Goal: Transaction & Acquisition: Book appointment/travel/reservation

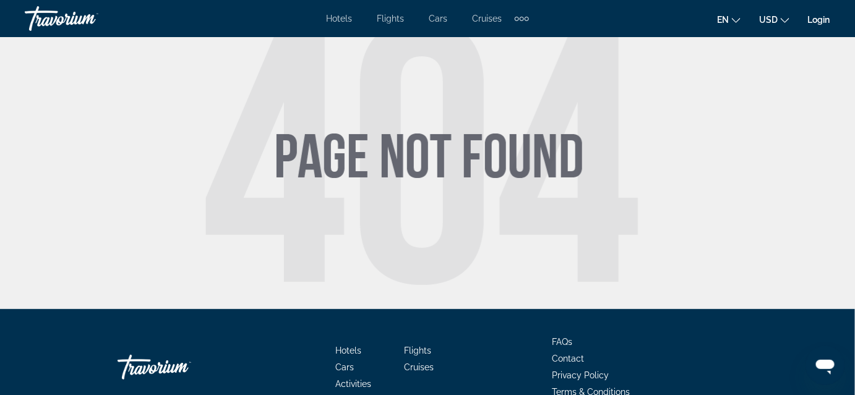
click at [824, 12] on app-navigation-user-details "G Login" at bounding box center [819, 19] width 22 height 20
click at [821, 15] on link "Login" at bounding box center [819, 20] width 22 height 10
click at [825, 22] on link "Login" at bounding box center [819, 20] width 22 height 10
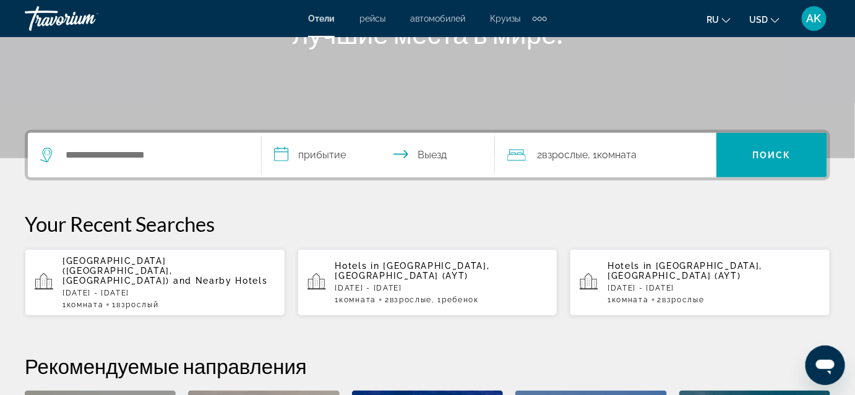
scroll to position [211, 0]
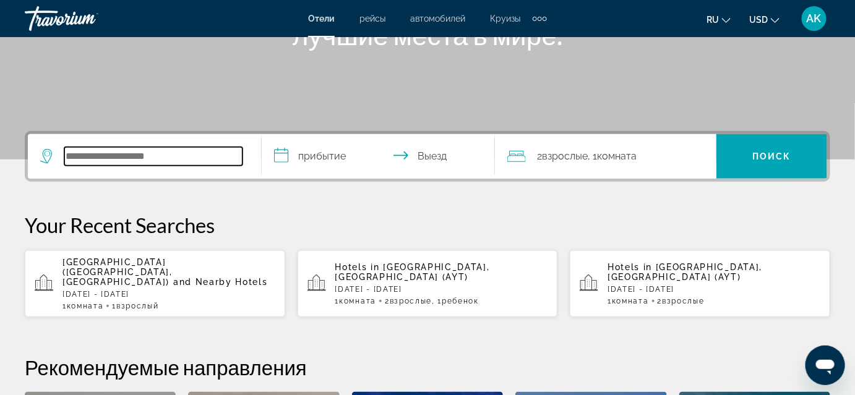
click at [122, 158] on input "Search widget" at bounding box center [153, 156] width 178 height 19
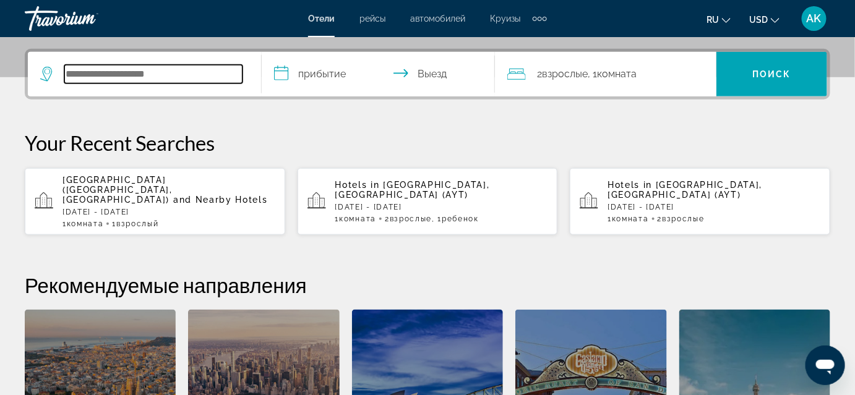
scroll to position [302, 0]
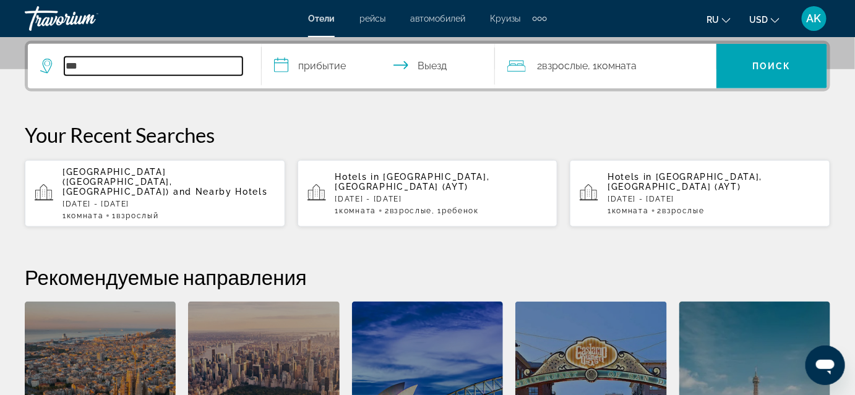
click at [110, 69] on input "***" at bounding box center [153, 66] width 178 height 19
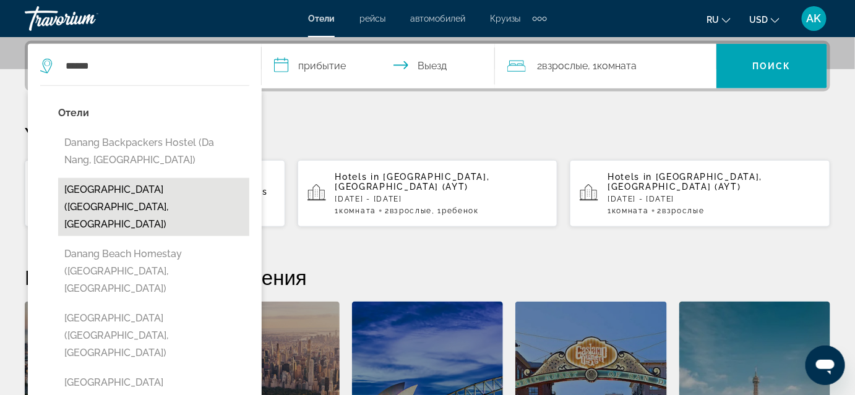
click at [140, 189] on button "[GEOGRAPHIC_DATA] ([GEOGRAPHIC_DATA], [GEOGRAPHIC_DATA])" at bounding box center [153, 207] width 191 height 58
type input "**********"
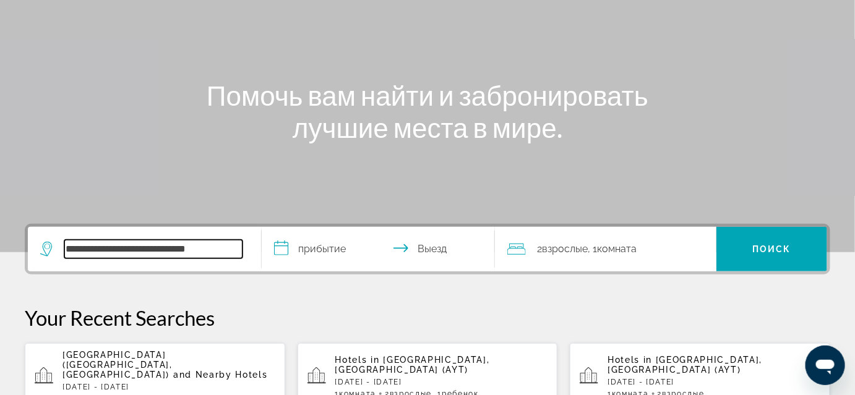
scroll to position [121, 0]
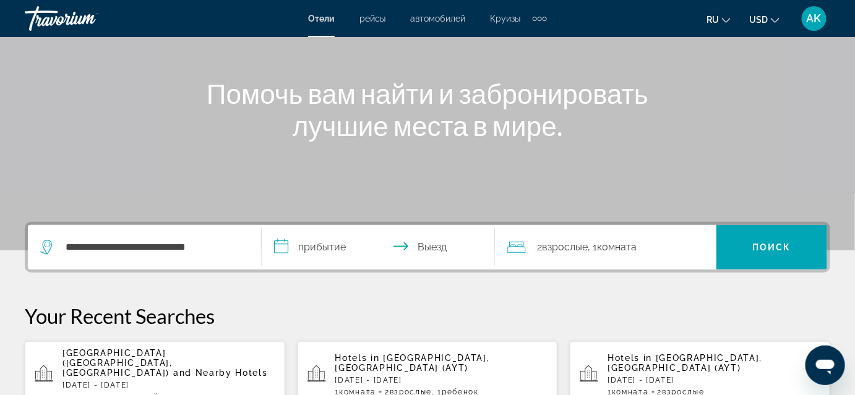
click at [339, 244] on input "**********" at bounding box center [381, 249] width 239 height 48
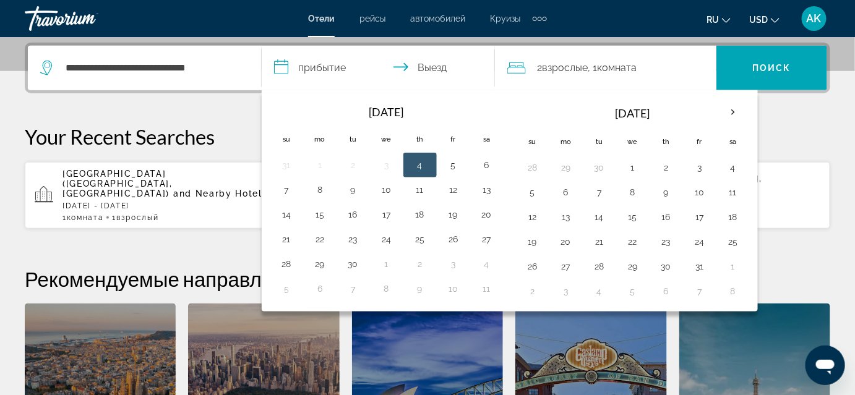
scroll to position [302, 0]
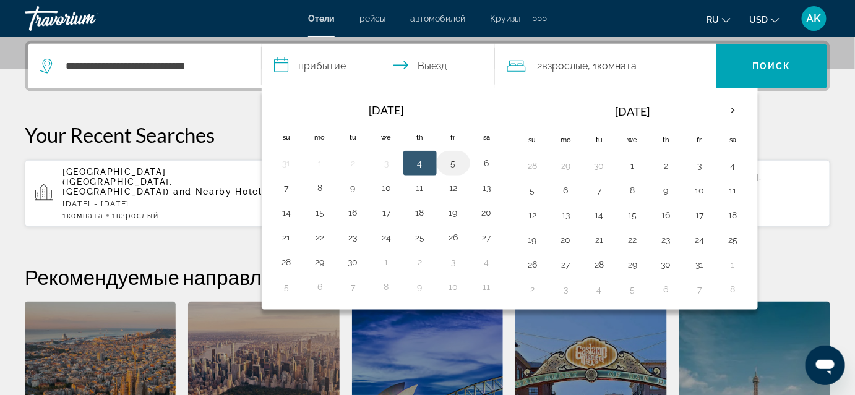
click at [444, 164] on button "5" at bounding box center [453, 163] width 20 height 17
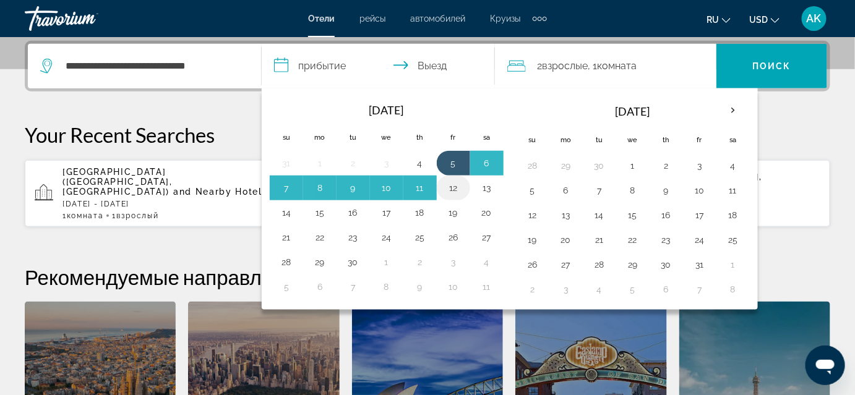
click at [455, 185] on button "12" at bounding box center [453, 187] width 20 height 17
type input "**********"
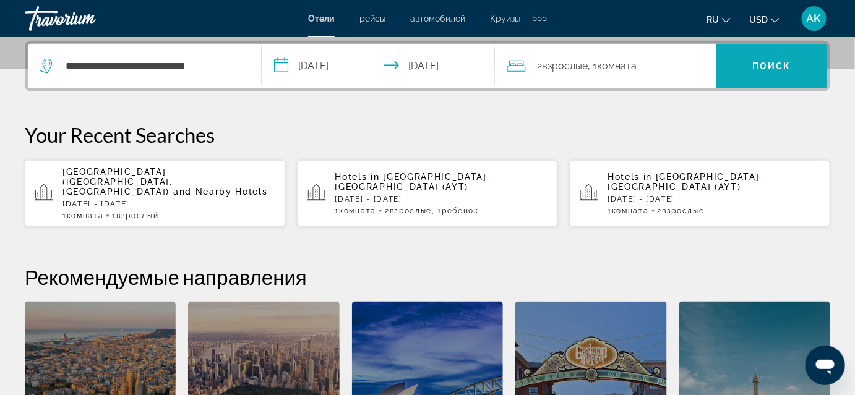
click at [782, 61] on span "Поиск" at bounding box center [771, 66] width 39 height 10
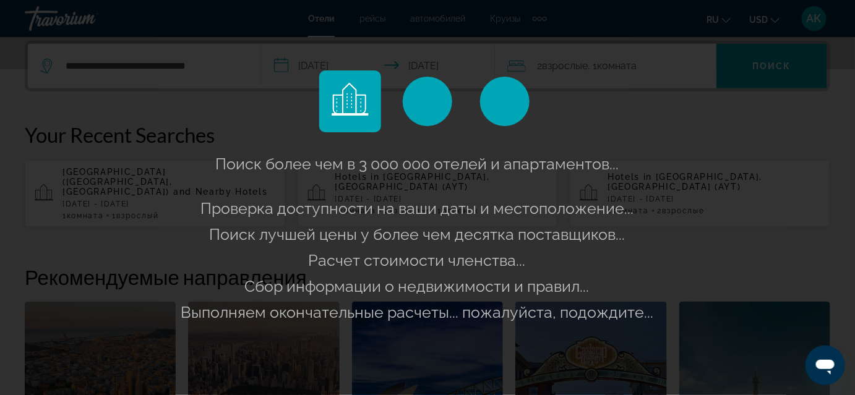
click at [663, 98] on div "Поиск более чем в 3 000 000 отелей и апартаментов..." at bounding box center [427, 197] width 855 height 395
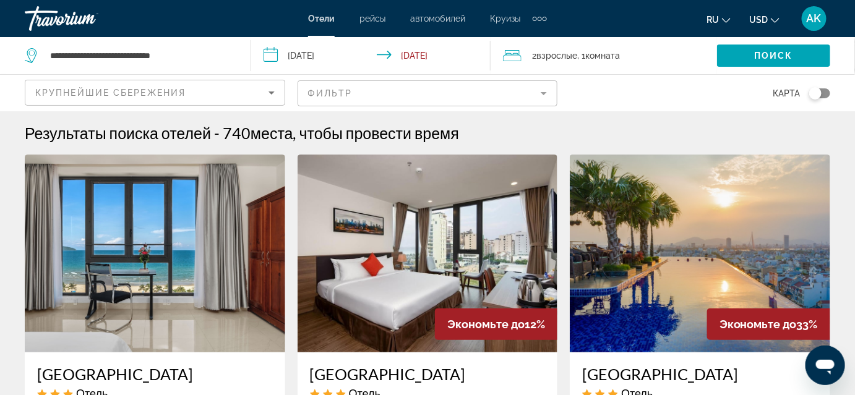
click at [570, 49] on span "2 Взрослый Взрослые" at bounding box center [554, 55] width 45 height 17
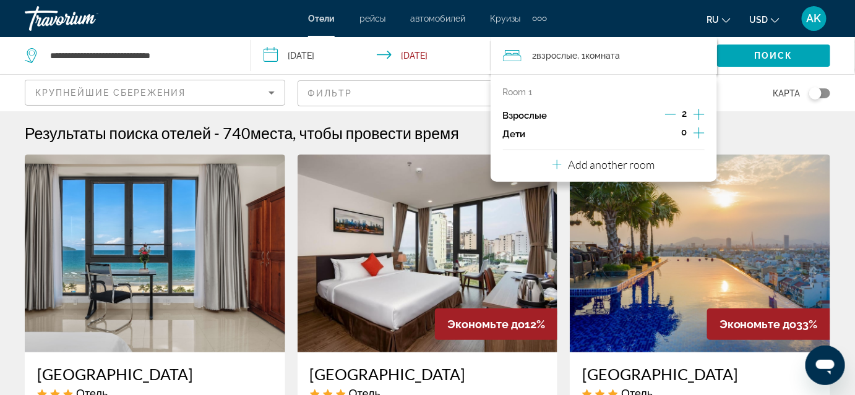
click at [671, 113] on icon "Decrement adults" at bounding box center [670, 114] width 11 height 11
click at [615, 164] on p "Add another room" at bounding box center [611, 165] width 87 height 14
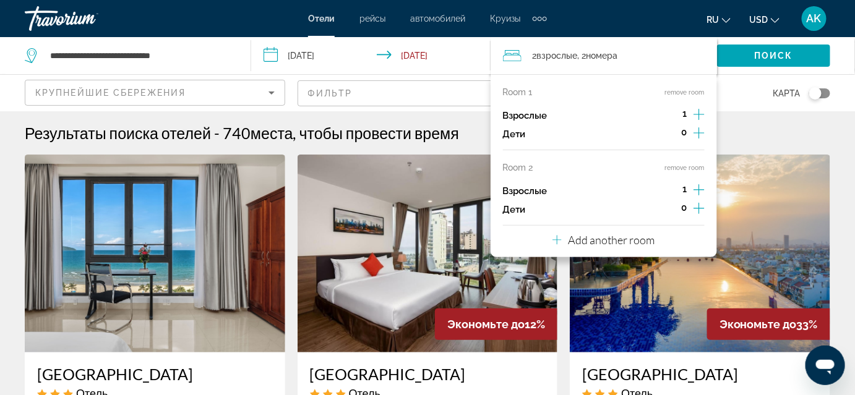
click at [679, 164] on button "remove room" at bounding box center [685, 168] width 40 height 8
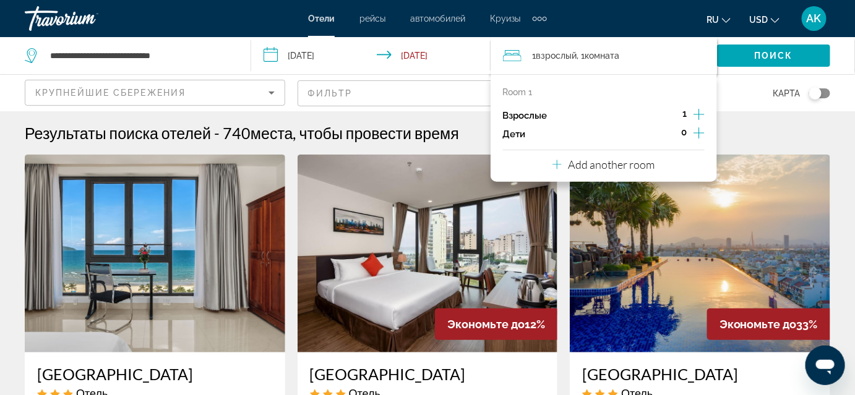
click at [459, 98] on mat-form-field "Фильтр" at bounding box center [427, 93] width 260 height 26
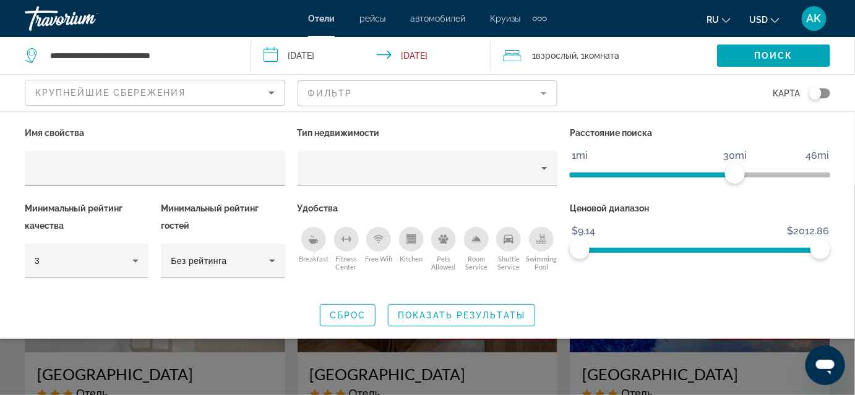
click at [614, 95] on div "карта" at bounding box center [699, 93] width 260 height 36
click at [171, 82] on div "Крупнейшие сбережения" at bounding box center [154, 97] width 239 height 35
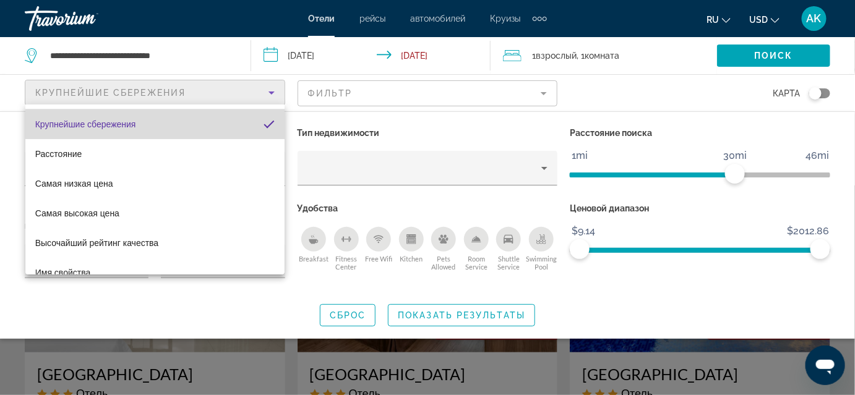
click at [206, 127] on mat-option "Крупнейшие сбережения" at bounding box center [154, 124] width 259 height 30
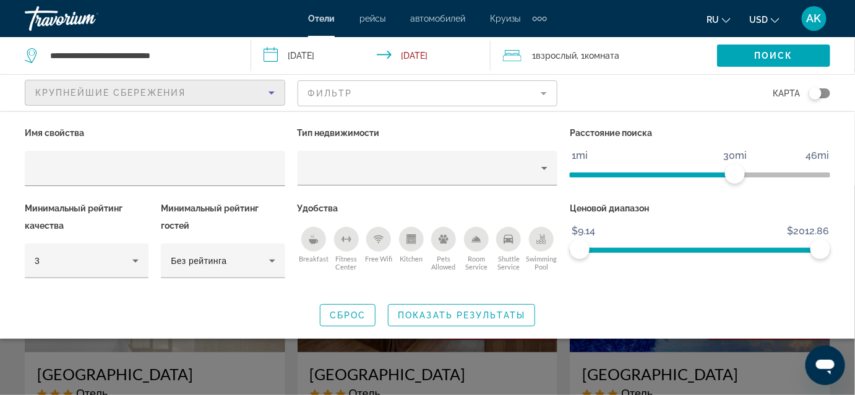
click at [401, 93] on mat-form-field "Фильтр" at bounding box center [427, 93] width 260 height 26
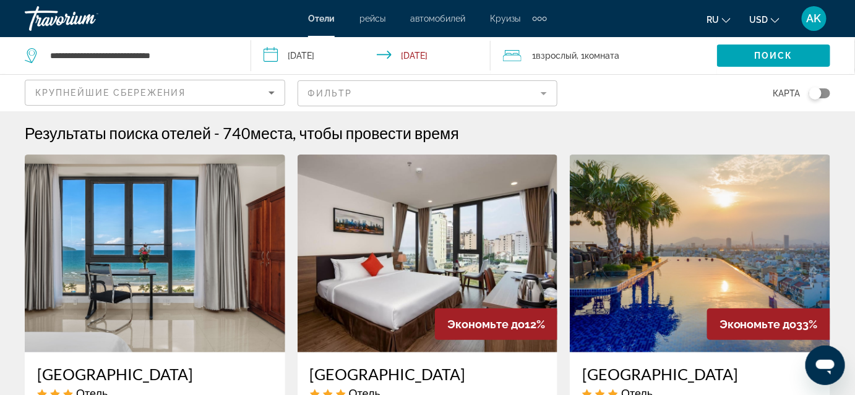
click at [417, 93] on mat-form-field "Фильтр" at bounding box center [427, 93] width 260 height 26
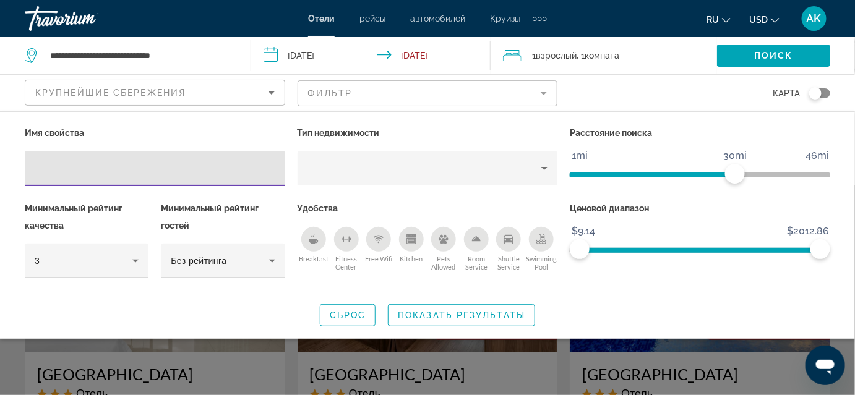
click at [417, 93] on mat-form-field "Фильтр" at bounding box center [427, 93] width 260 height 26
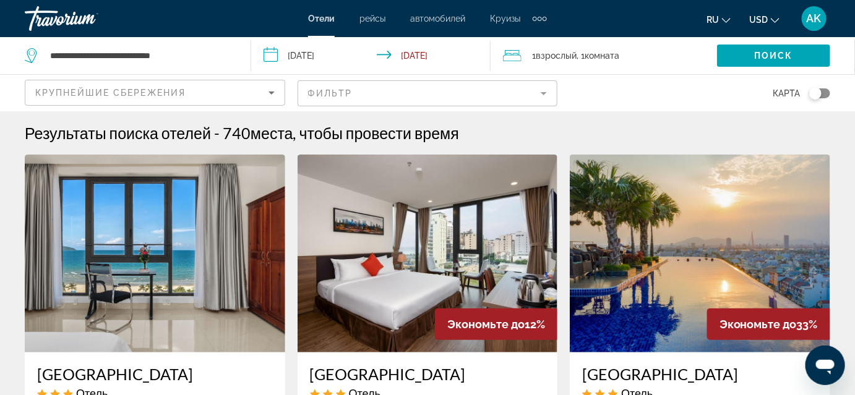
click at [498, 89] on mat-form-field "Фильтр" at bounding box center [427, 93] width 260 height 26
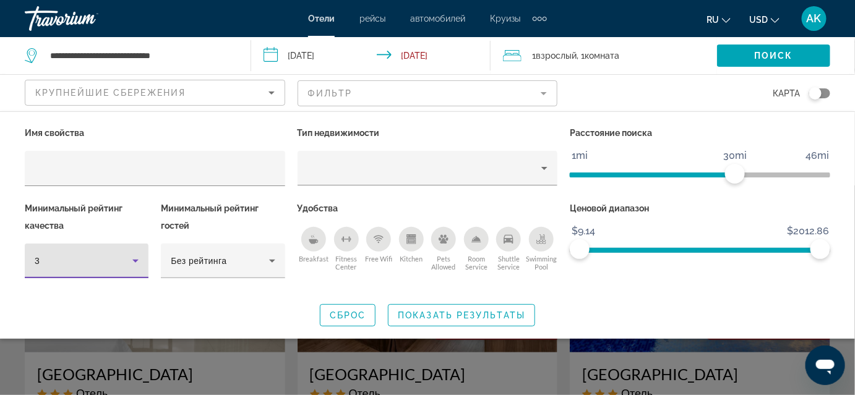
click at [135, 255] on icon "Hotel Filters" at bounding box center [135, 261] width 15 height 15
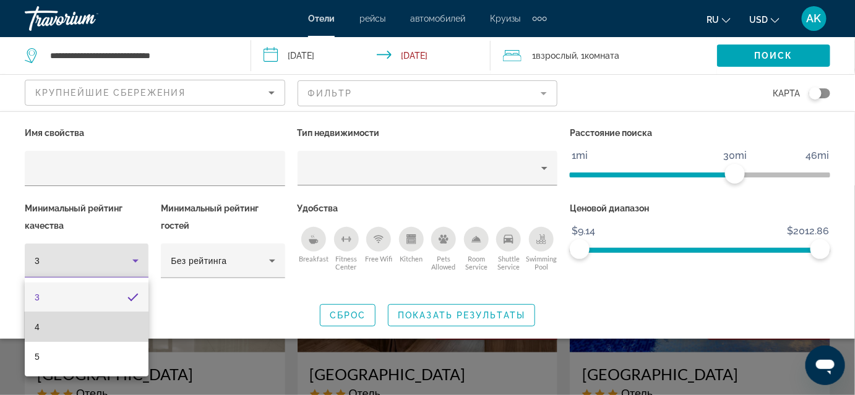
click at [91, 322] on mat-option "4" at bounding box center [87, 327] width 124 height 30
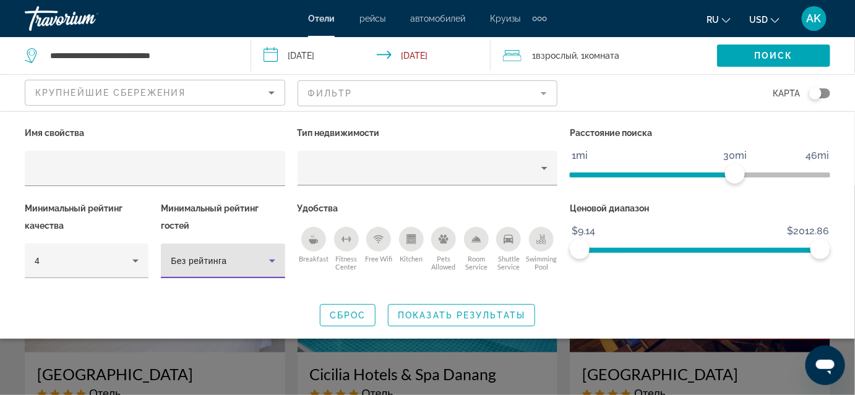
click at [247, 257] on div "Без рейтинга" at bounding box center [220, 261] width 98 height 15
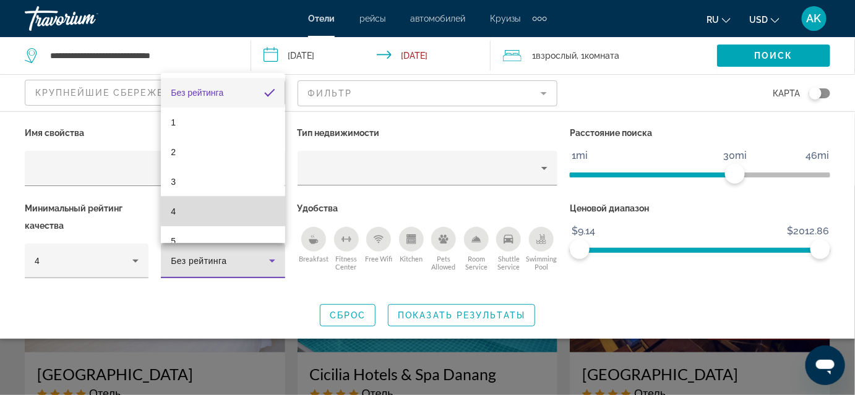
click at [226, 205] on mat-option "4" at bounding box center [223, 212] width 124 height 30
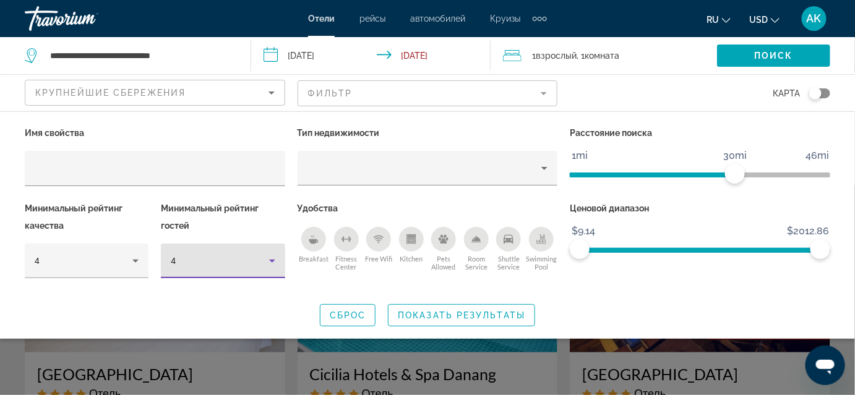
click at [379, 237] on icon "Free Wifi" at bounding box center [378, 238] width 7 height 2
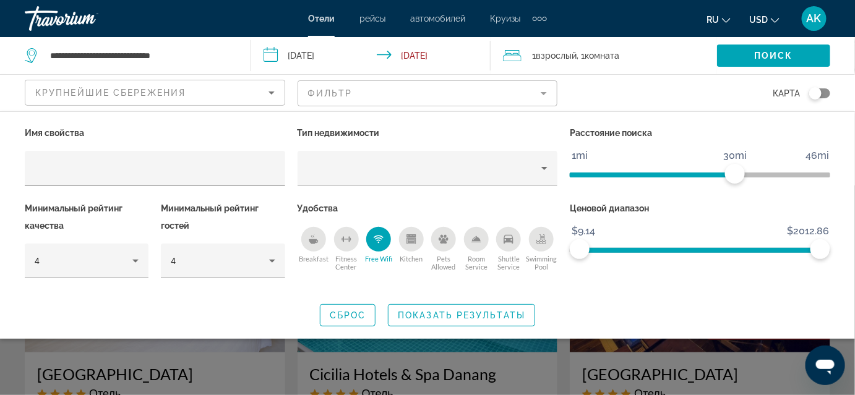
click at [310, 236] on icon "Breakfast" at bounding box center [314, 239] width 10 height 10
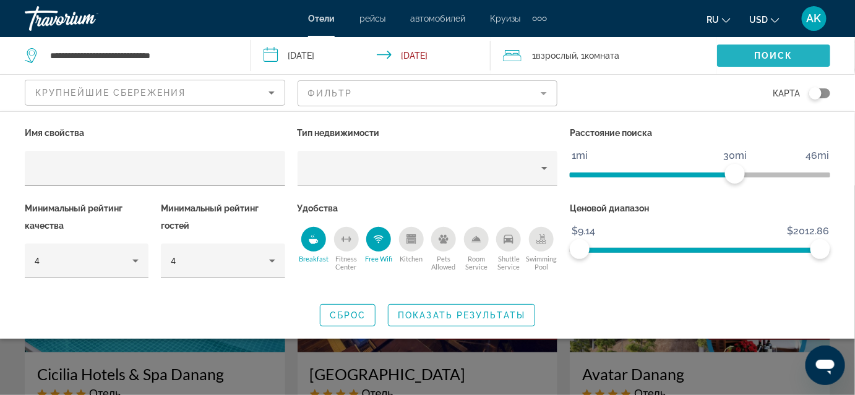
click at [798, 56] on span "Search widget" at bounding box center [773, 56] width 113 height 30
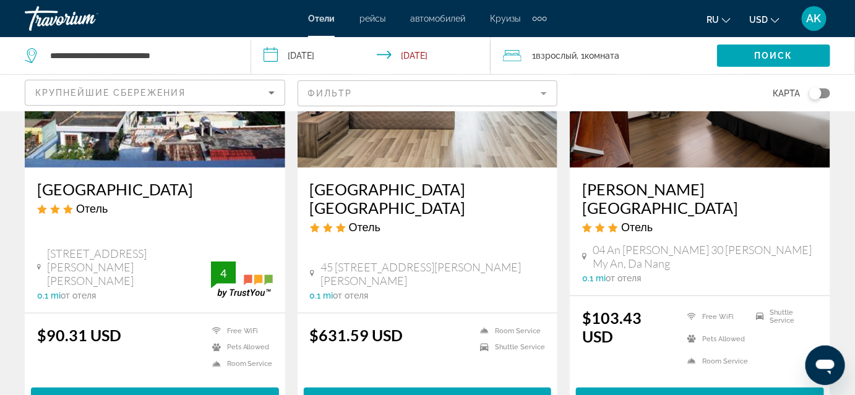
scroll to position [1640, 0]
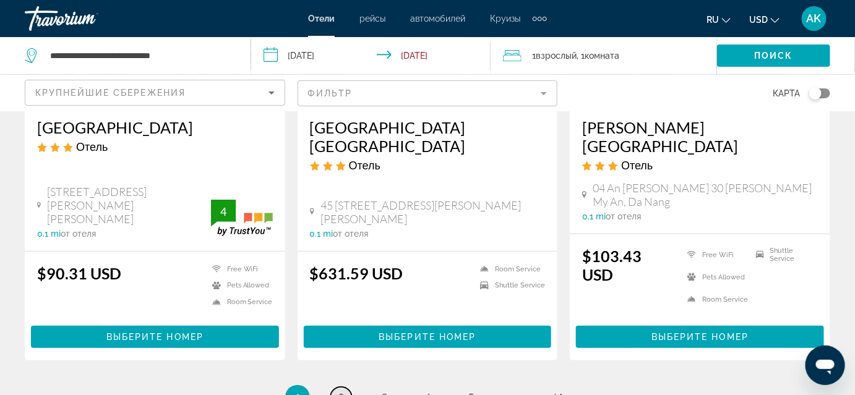
click at [340, 391] on span "2" at bounding box center [341, 398] width 6 height 14
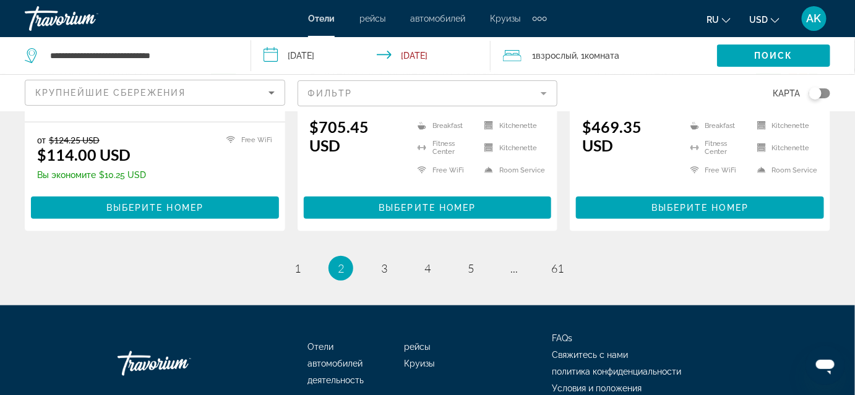
scroll to position [1781, 0]
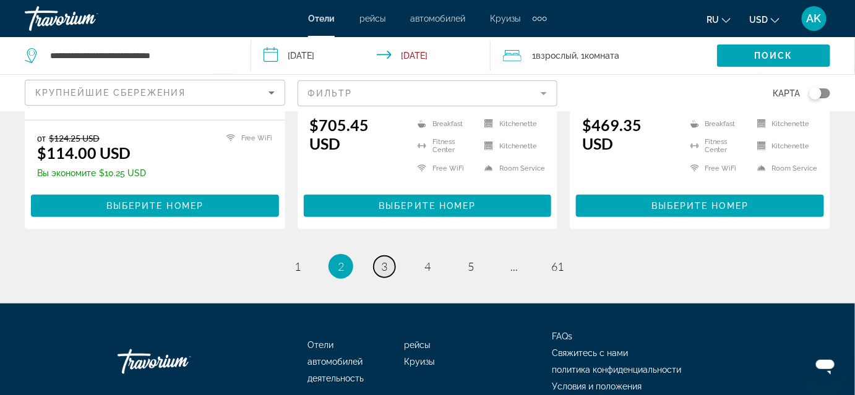
click at [382, 260] on span "3" at bounding box center [384, 267] width 6 height 14
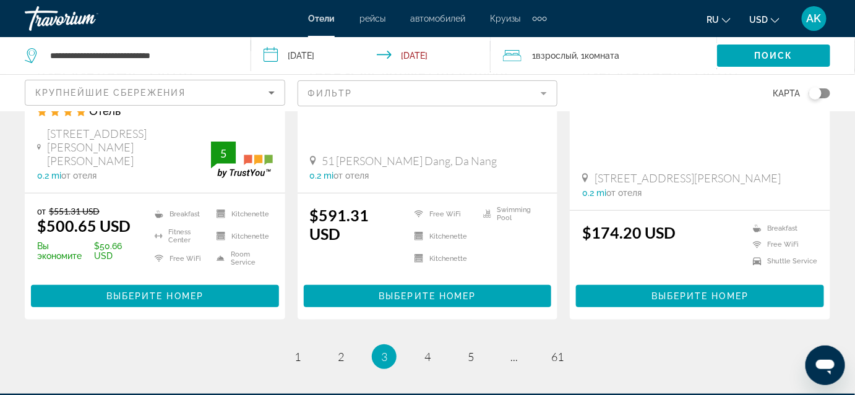
scroll to position [1744, 0]
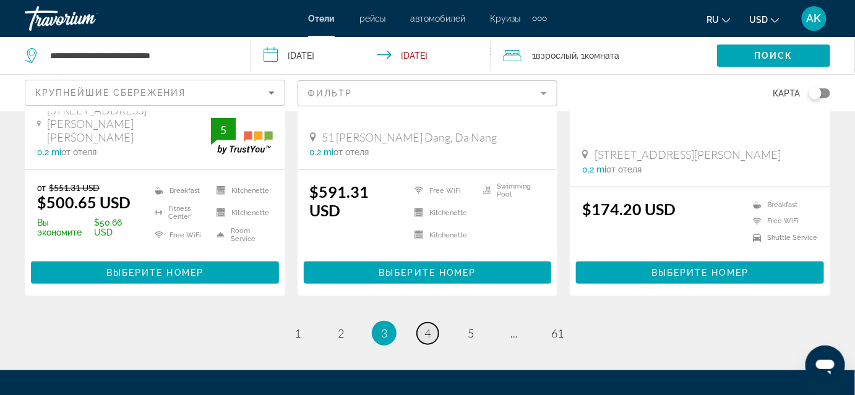
click at [438, 323] on link "page 4" at bounding box center [428, 334] width 22 height 22
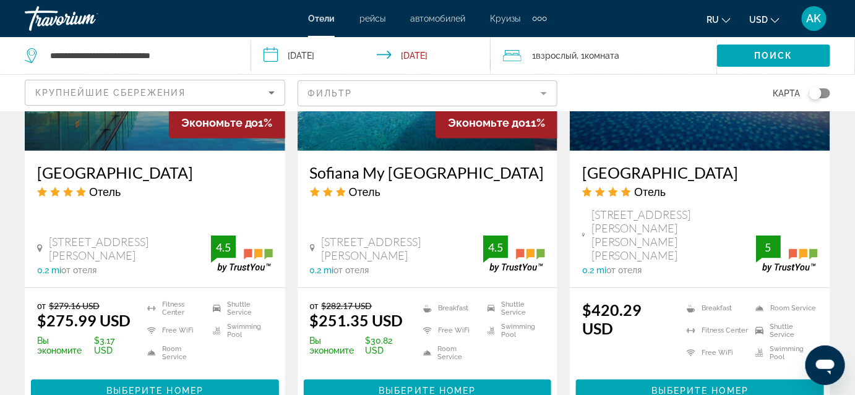
scroll to position [1813, 0]
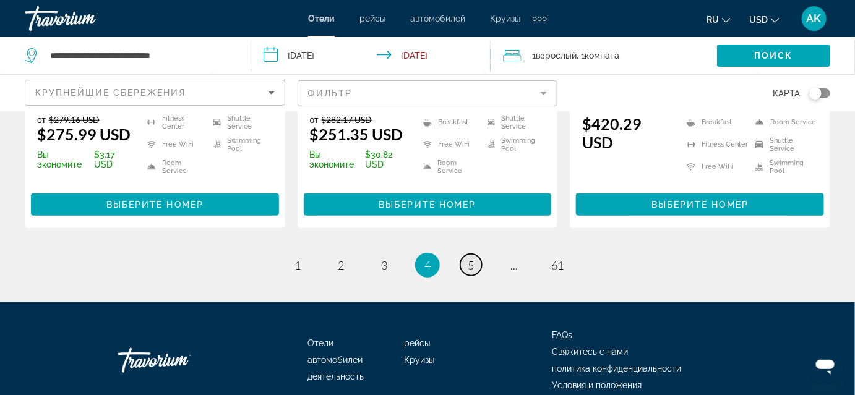
click at [472, 258] on span "5" at bounding box center [470, 265] width 6 height 14
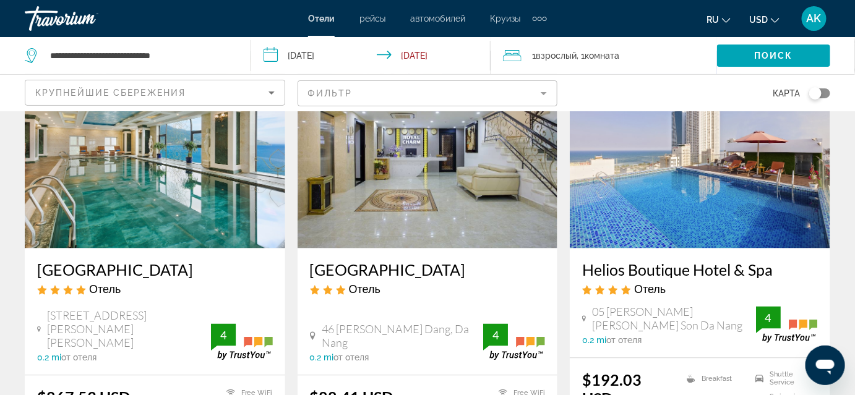
scroll to position [641, 0]
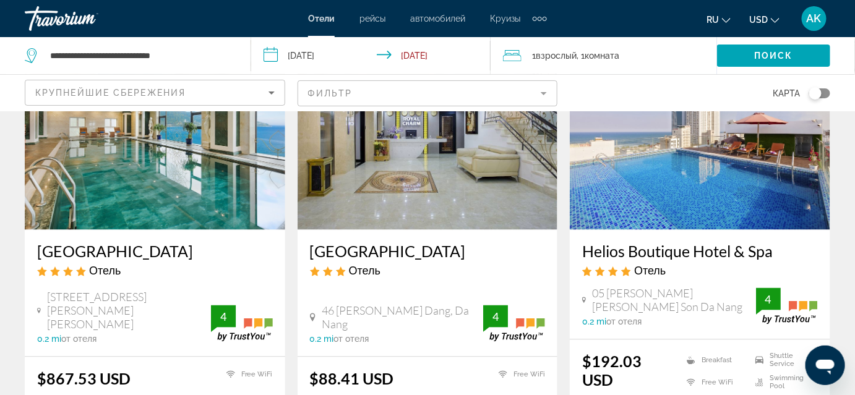
click at [649, 242] on h3 "Helios Boutique Hotel & Spa" at bounding box center [700, 251] width 236 height 19
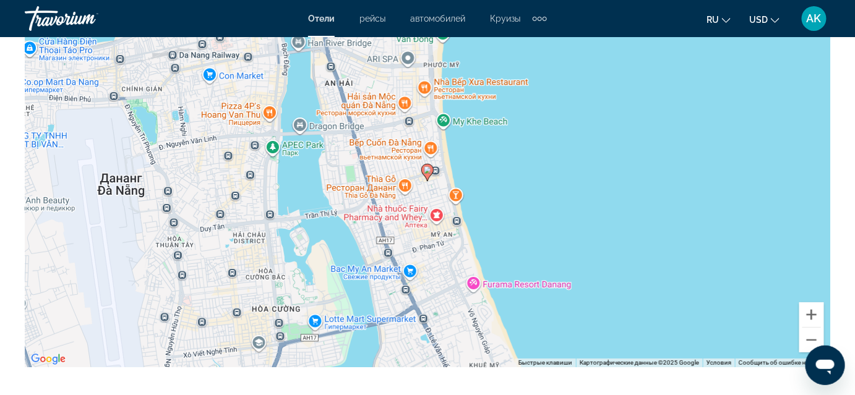
scroll to position [1454, 0]
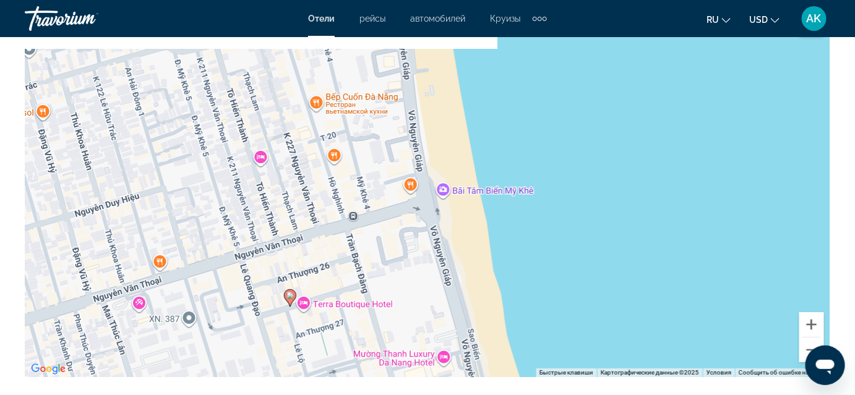
drag, startPoint x: 388, startPoint y: 108, endPoint x: 403, endPoint y: 210, distance: 103.0
click at [403, 210] on div "Чтобы активировать перетаскивание с помощью клавиатуры, нажмите Alt + Ввод. Пос…" at bounding box center [427, 191] width 805 height 371
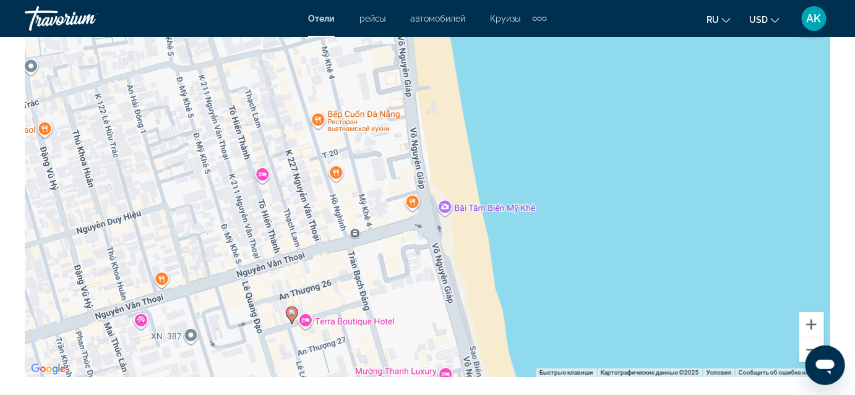
drag, startPoint x: 406, startPoint y: 145, endPoint x: 407, endPoint y: 214, distance: 69.3
click at [409, 213] on div "Чтобы активировать перетаскивание с помощью клавиатуры, нажмите Alt + Ввод. Пос…" at bounding box center [427, 191] width 805 height 371
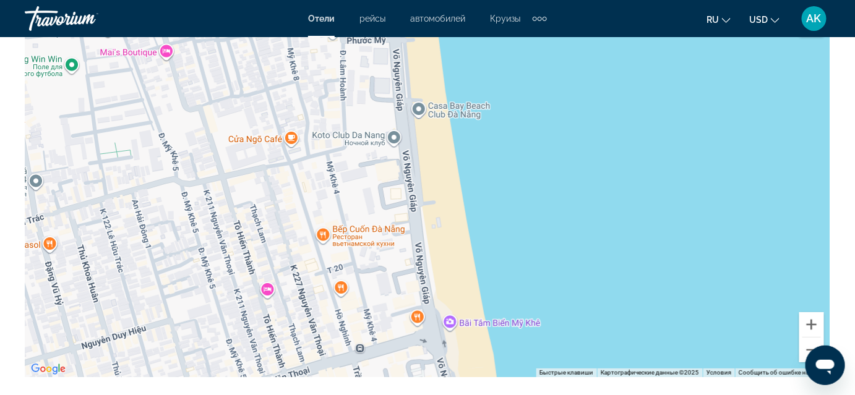
drag, startPoint x: 389, startPoint y: 158, endPoint x: 396, endPoint y: 195, distance: 38.3
click at [396, 195] on div "Чтобы активировать перетаскивание с помощью клавиатуры, нажмите Alt + Ввод. Пос…" at bounding box center [427, 191] width 805 height 371
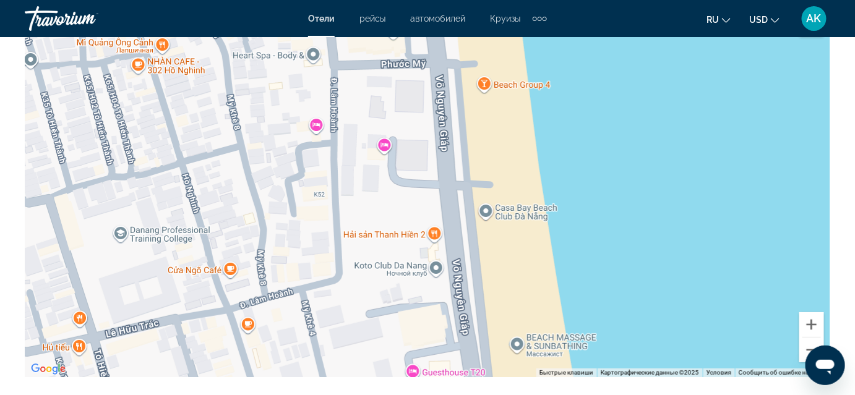
drag, startPoint x: 367, startPoint y: 129, endPoint x: 367, endPoint y: 220, distance: 90.9
click at [369, 218] on div "Main content" at bounding box center [427, 191] width 805 height 371
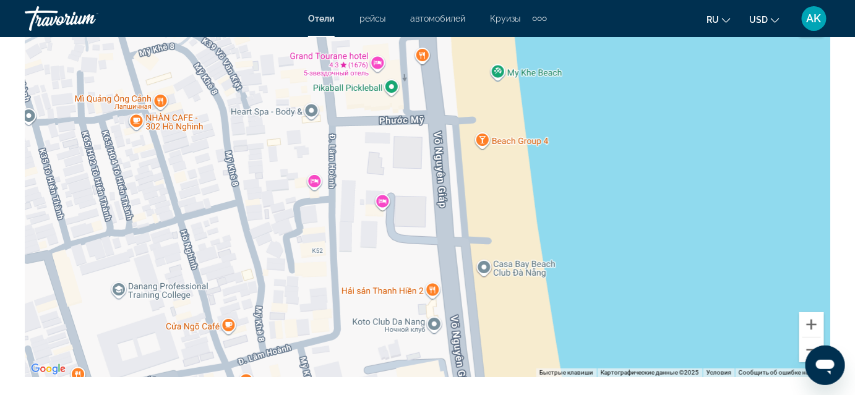
drag, startPoint x: 323, startPoint y: 148, endPoint x: 328, endPoint y: 252, distance: 104.0
click at [326, 251] on div "Main content" at bounding box center [427, 191] width 805 height 371
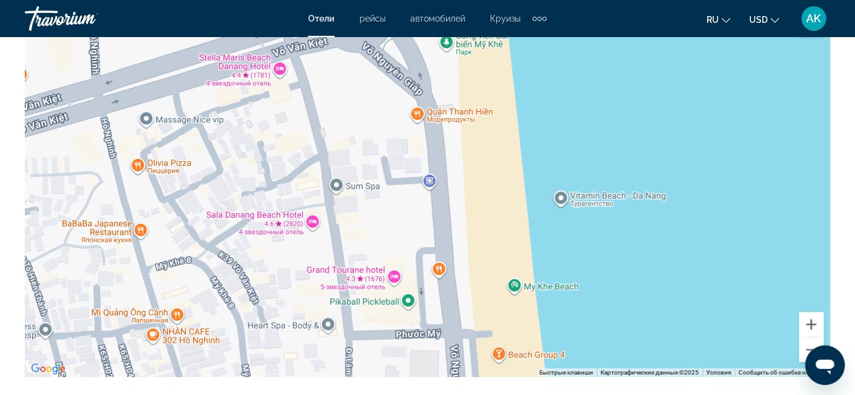
drag, startPoint x: 382, startPoint y: 173, endPoint x: 391, endPoint y: 138, distance: 35.8
click at [391, 138] on div "Main content" at bounding box center [427, 191] width 805 height 371
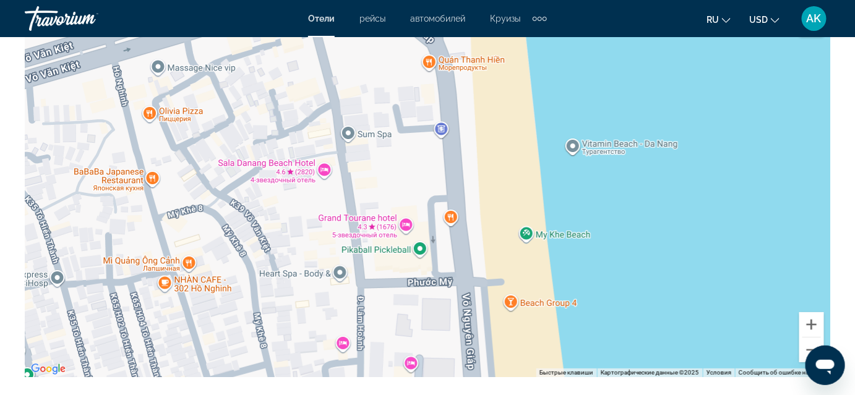
drag, startPoint x: 425, startPoint y: 231, endPoint x: 440, endPoint y: 145, distance: 87.8
click at [437, 120] on div "Main content" at bounding box center [427, 191] width 805 height 371
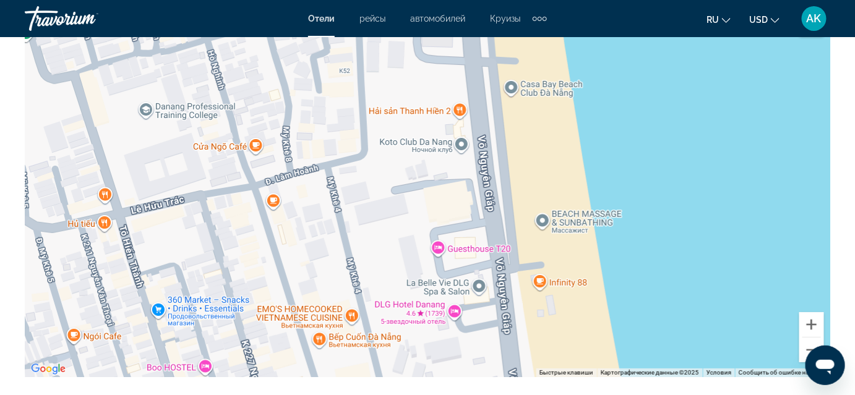
drag, startPoint x: 464, startPoint y: 291, endPoint x: 450, endPoint y: 130, distance: 162.0
click at [450, 123] on div "Main content" at bounding box center [427, 191] width 805 height 371
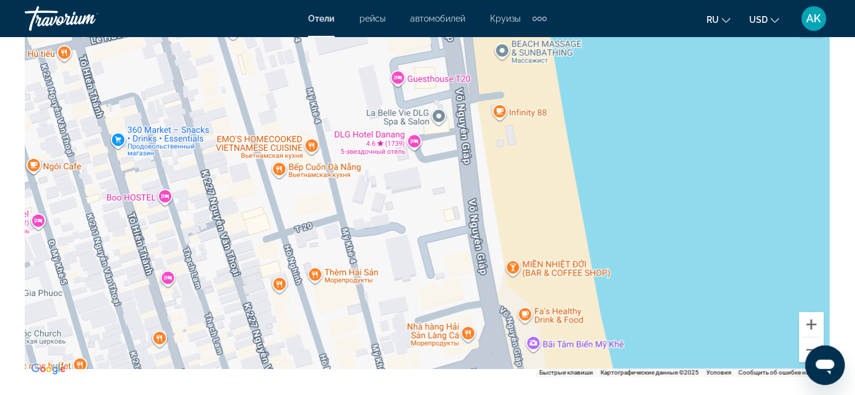
drag, startPoint x: 475, startPoint y: 260, endPoint x: 461, endPoint y: 202, distance: 59.4
click at [461, 203] on div "Main content" at bounding box center [427, 191] width 805 height 371
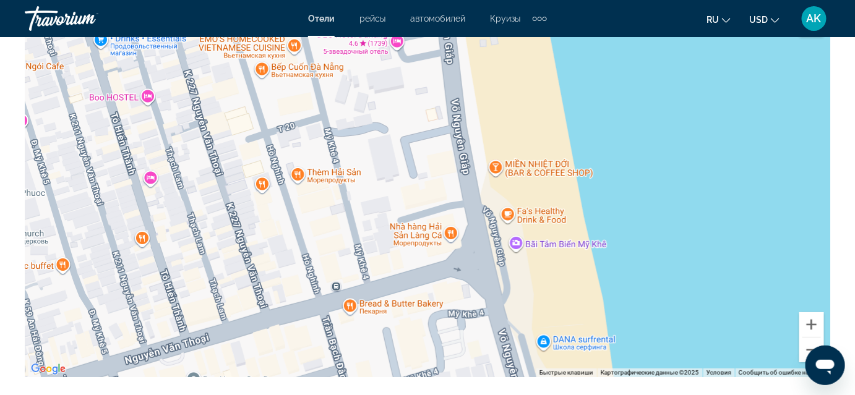
drag, startPoint x: 466, startPoint y: 299, endPoint x: 448, endPoint y: 197, distance: 104.2
click at [448, 197] on div "Main content" at bounding box center [427, 191] width 805 height 371
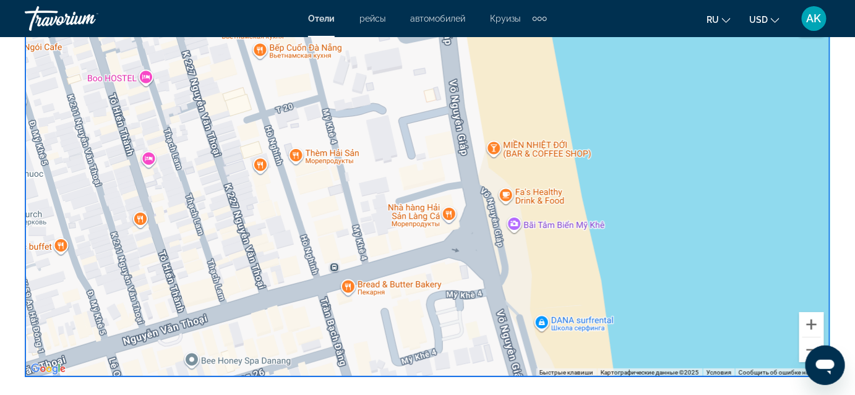
drag, startPoint x: 457, startPoint y: 305, endPoint x: 420, endPoint y: 138, distance: 170.9
click at [420, 139] on div "Чтобы активировать перетаскивание с помощью клавиатуры, нажмите Alt + Ввод. Пос…" at bounding box center [427, 191] width 805 height 371
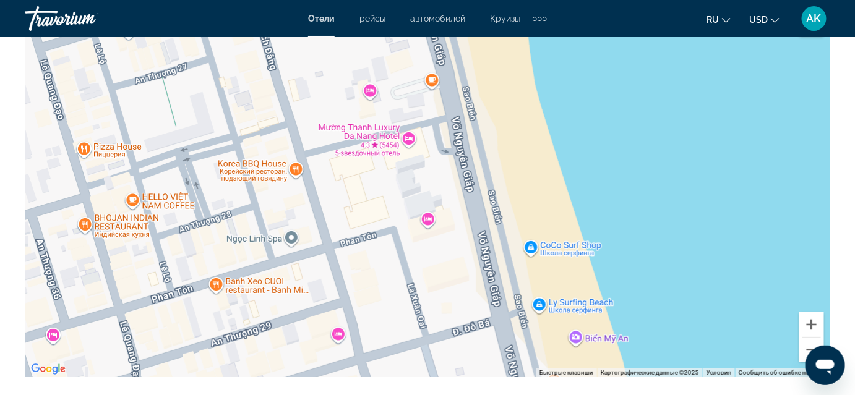
drag, startPoint x: 432, startPoint y: 214, endPoint x: 413, endPoint y: 174, distance: 44.0
click at [413, 174] on div "Чтобы активировать перетаскивание с помощью клавиатуры, нажмите Alt + Ввод. Пос…" at bounding box center [427, 191] width 805 height 371
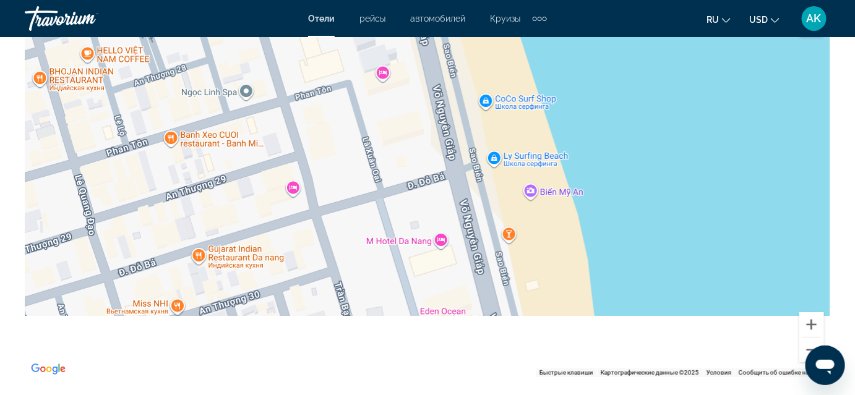
drag, startPoint x: 472, startPoint y: 299, endPoint x: 435, endPoint y: 158, distance: 145.2
click at [435, 158] on div "Чтобы активировать перетаскивание с помощью клавиатуры, нажмите Alt + Ввод. Пос…" at bounding box center [427, 191] width 805 height 371
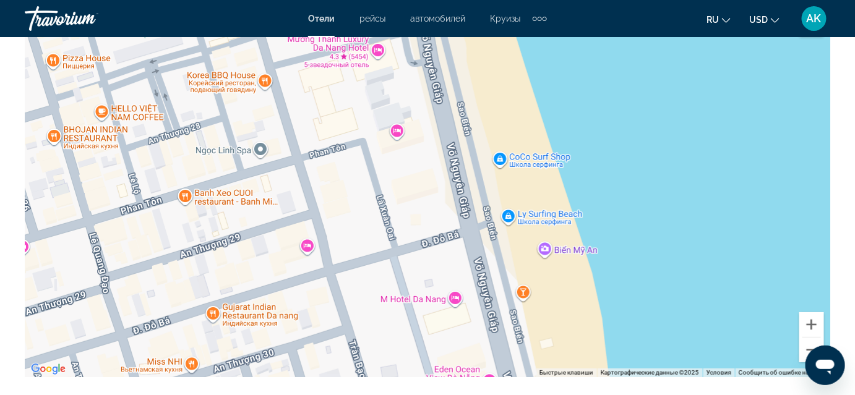
drag, startPoint x: 368, startPoint y: 187, endPoint x: 382, endPoint y: 262, distance: 76.8
click at [382, 262] on div "Main content" at bounding box center [427, 191] width 805 height 371
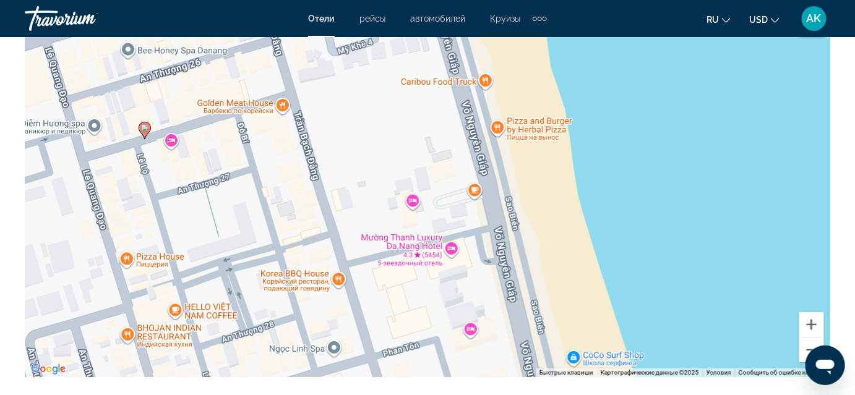
drag, startPoint x: 208, startPoint y: 158, endPoint x: 325, endPoint y: 195, distance: 122.4
click at [324, 194] on div "Чтобы активировать перетаскивание с помощью клавиатуры, нажмите Alt + Ввод. Пос…" at bounding box center [427, 191] width 805 height 371
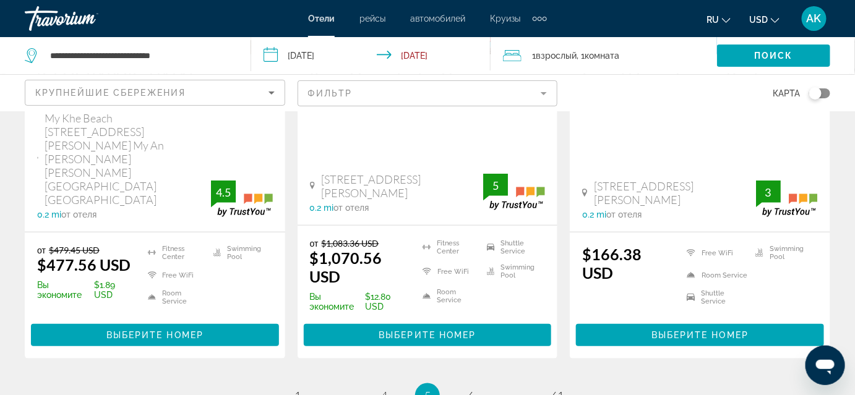
scroll to position [1801, 0]
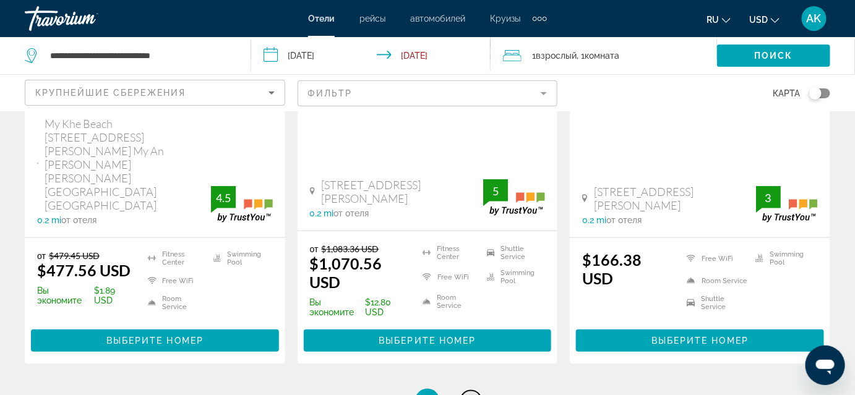
click at [478, 391] on link "page 6" at bounding box center [471, 402] width 22 height 22
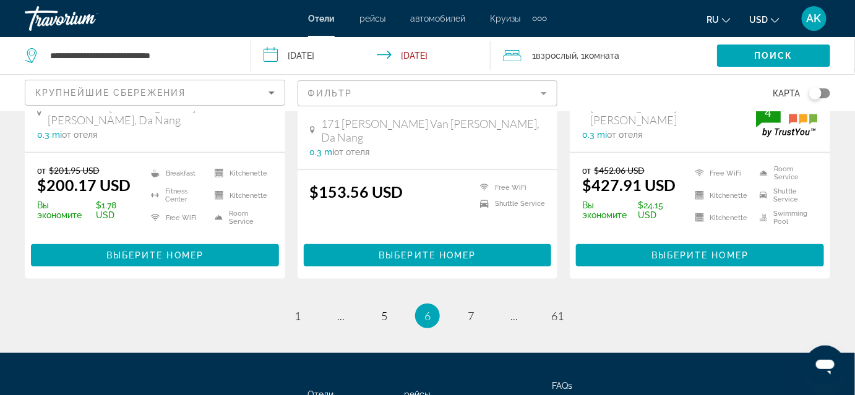
scroll to position [1731, 0]
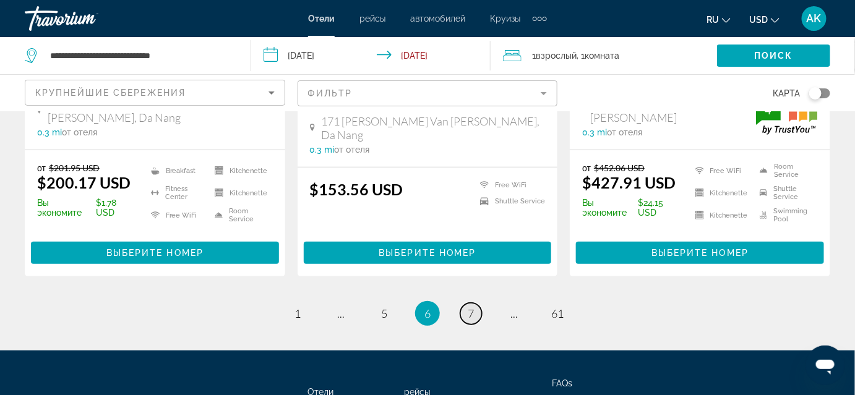
click at [474, 303] on link "page 7" at bounding box center [471, 314] width 22 height 22
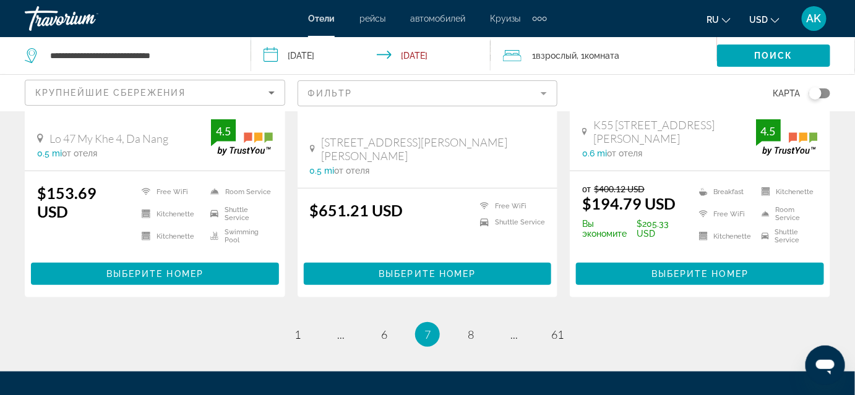
scroll to position [1746, 0]
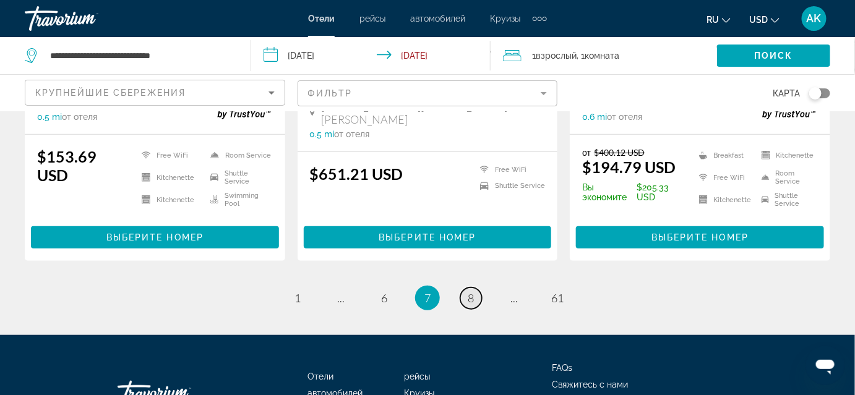
click at [470, 291] on span "8" at bounding box center [470, 298] width 6 height 14
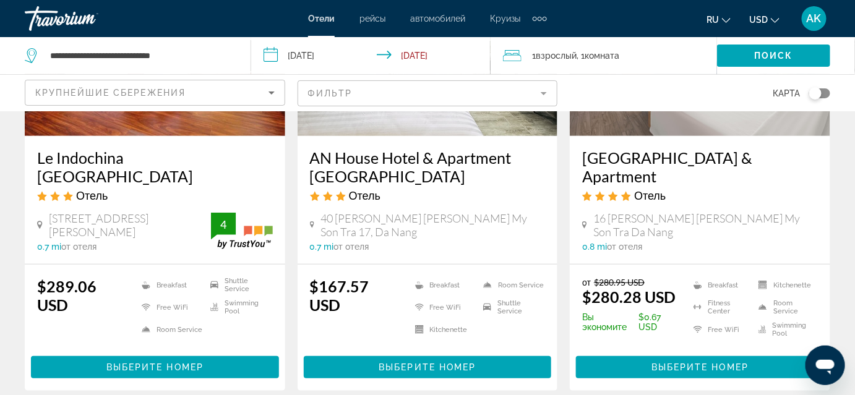
scroll to position [1731, 0]
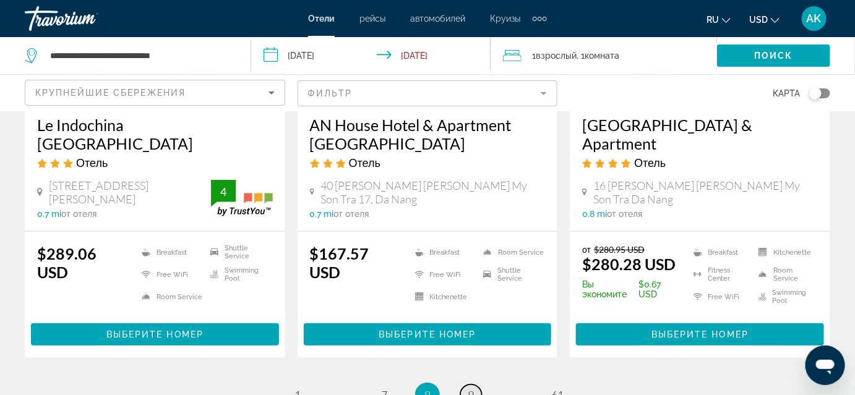
click at [468, 388] on span "9" at bounding box center [470, 395] width 6 height 14
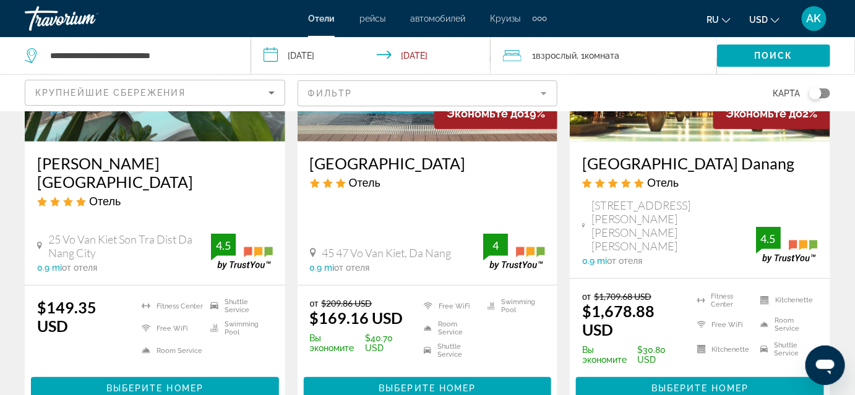
scroll to position [1692, 0]
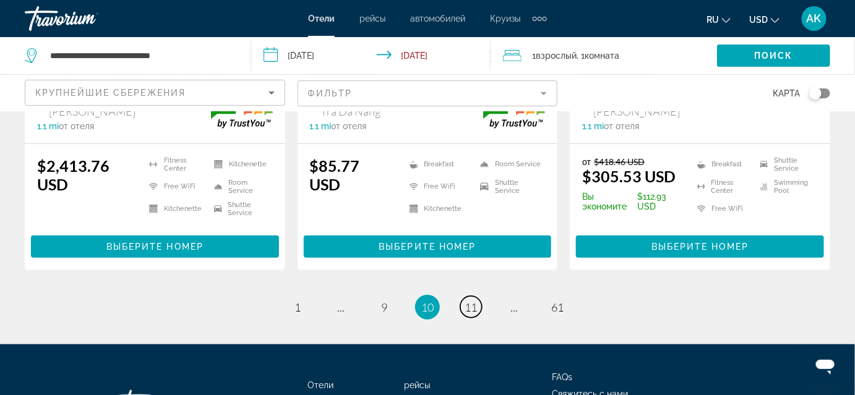
scroll to position [1791, 0]
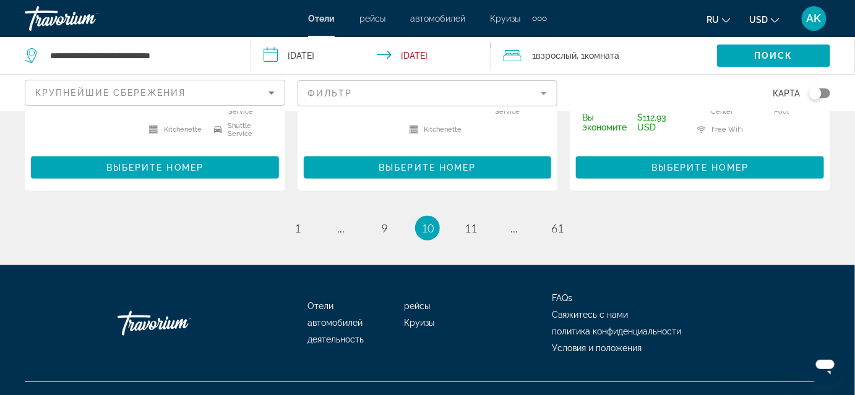
click at [456, 221] on ul "10 / 61 page 1 page ... page 9 You're on page 10 page 11 page ... page 61" at bounding box center [427, 228] width 805 height 25
click at [471, 227] on span "11" at bounding box center [470, 228] width 12 height 14
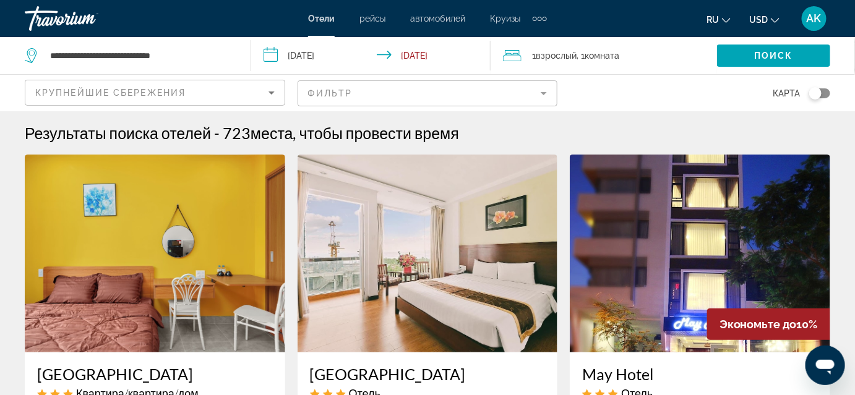
click at [343, 85] on mat-form-field "Фильтр" at bounding box center [427, 93] width 260 height 26
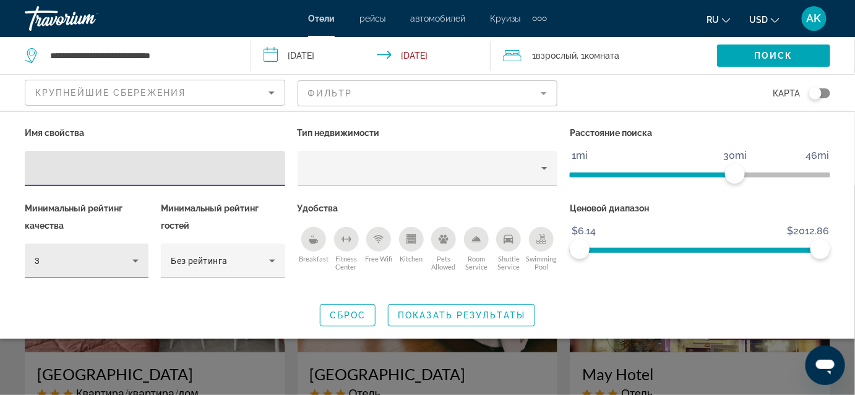
click at [132, 255] on icon "Hotel Filters" at bounding box center [135, 261] width 15 height 15
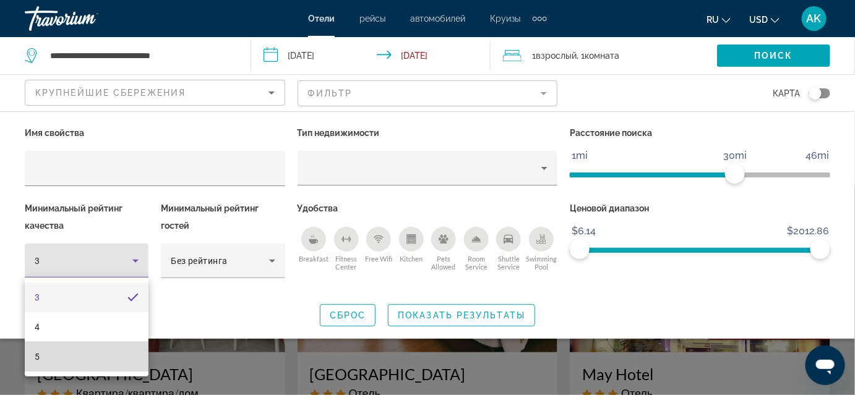
click at [75, 352] on mat-option "5" at bounding box center [87, 357] width 124 height 30
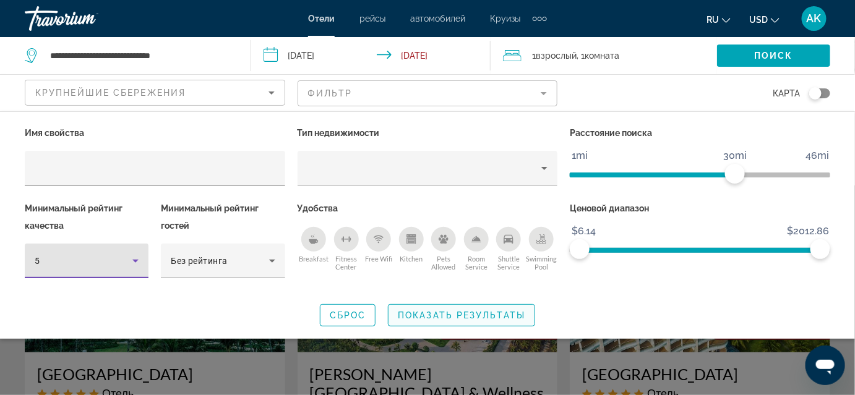
click at [492, 313] on span "Показать результаты" at bounding box center [461, 315] width 127 height 10
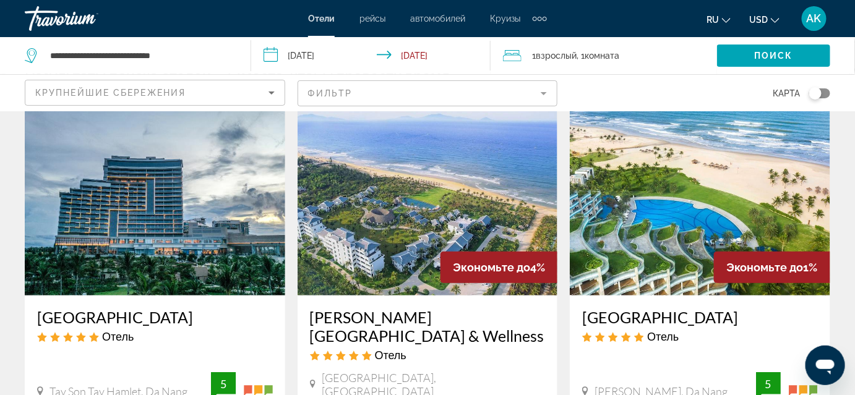
scroll to position [41, 0]
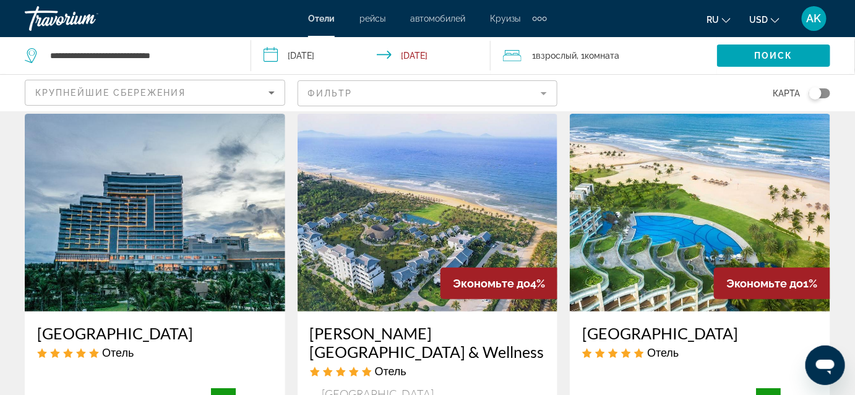
click at [184, 83] on div "Крупнейшие сбережения" at bounding box center [154, 97] width 239 height 35
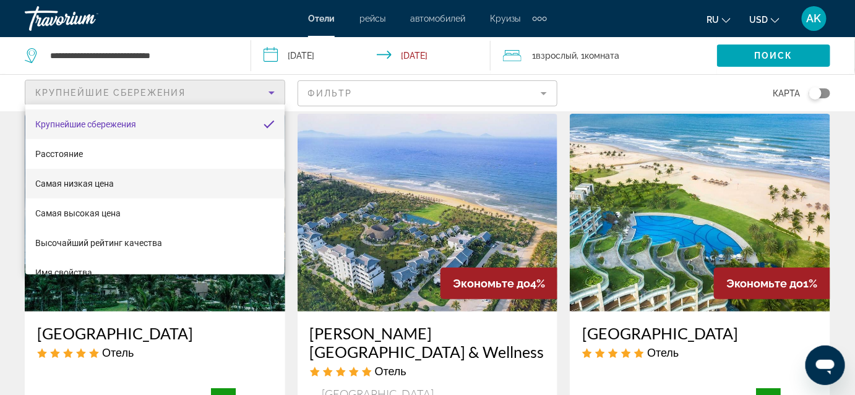
click at [166, 192] on mat-option "Самая низкая цена" at bounding box center [154, 184] width 259 height 30
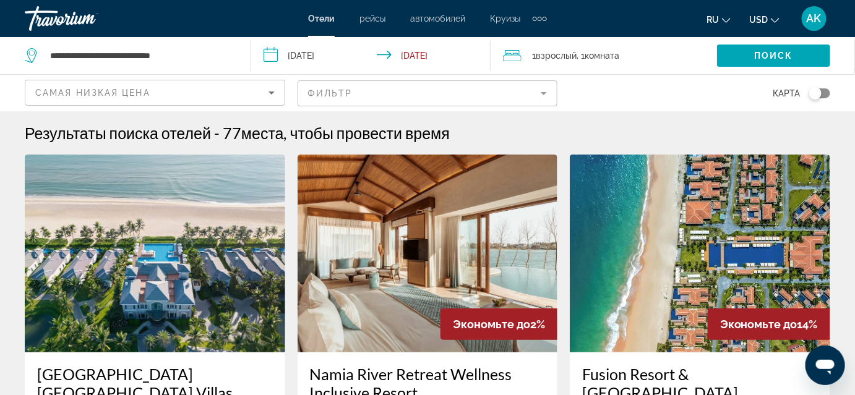
click at [343, 82] on mat-form-field "Фильтр" at bounding box center [427, 93] width 260 height 26
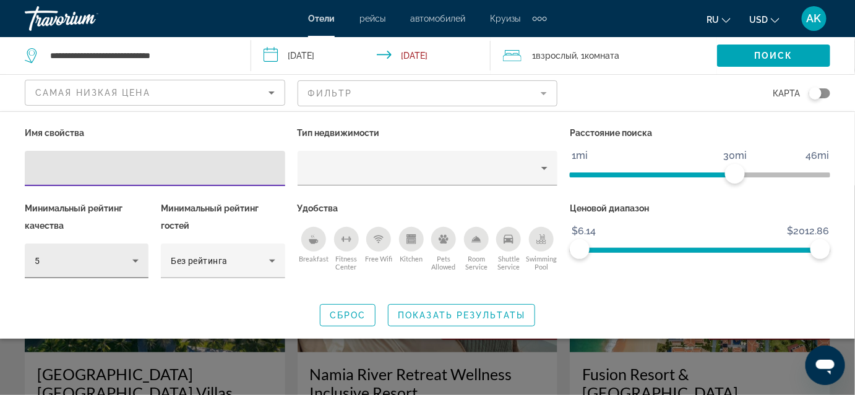
click at [99, 272] on div "5" at bounding box center [87, 261] width 104 height 35
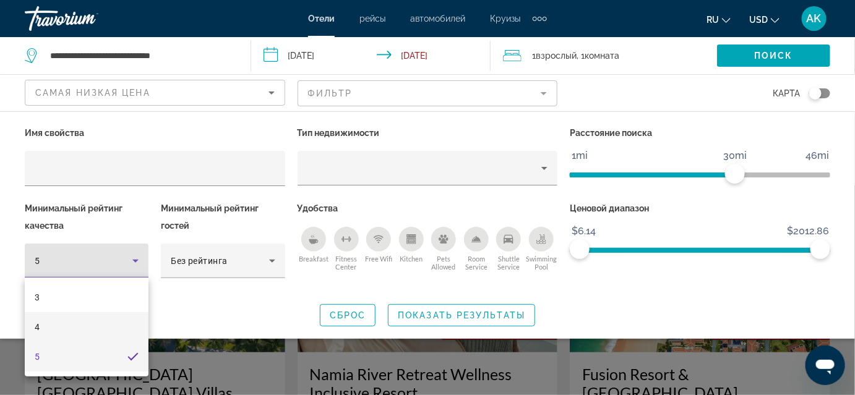
click at [67, 327] on mat-option "4" at bounding box center [87, 327] width 124 height 30
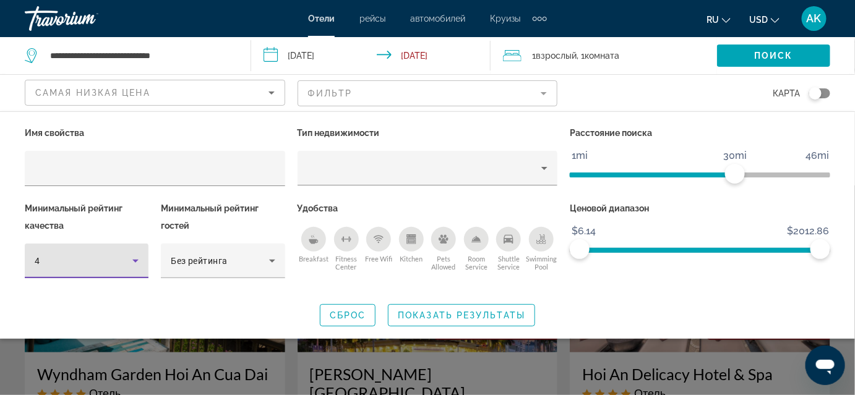
click at [718, 286] on div "Ценовой диапазон $6.14 $2012.86 $6.14 $2012.86" at bounding box center [699, 246] width 273 height 92
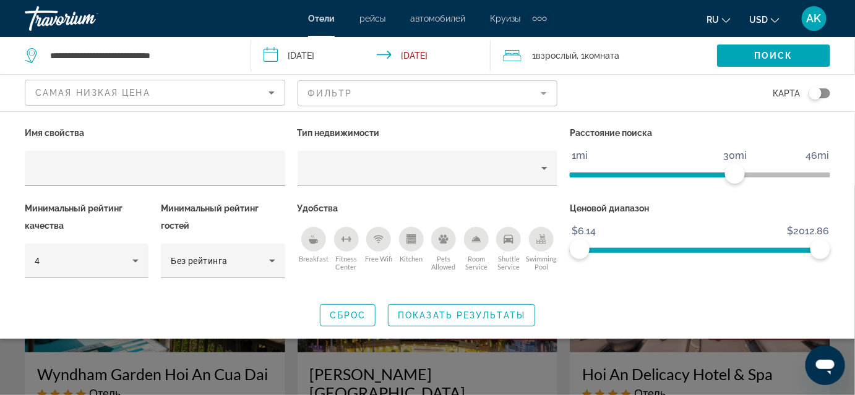
click at [749, 346] on div "Search widget" at bounding box center [427, 290] width 855 height 210
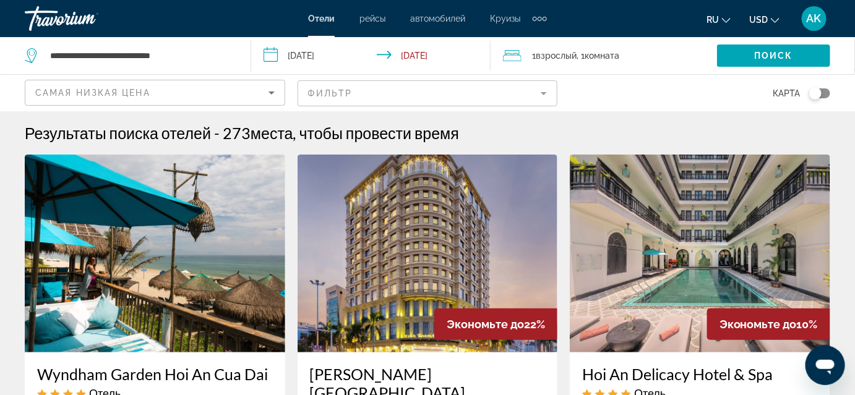
click at [212, 93] on div "Самая низкая цена" at bounding box center [151, 92] width 233 height 15
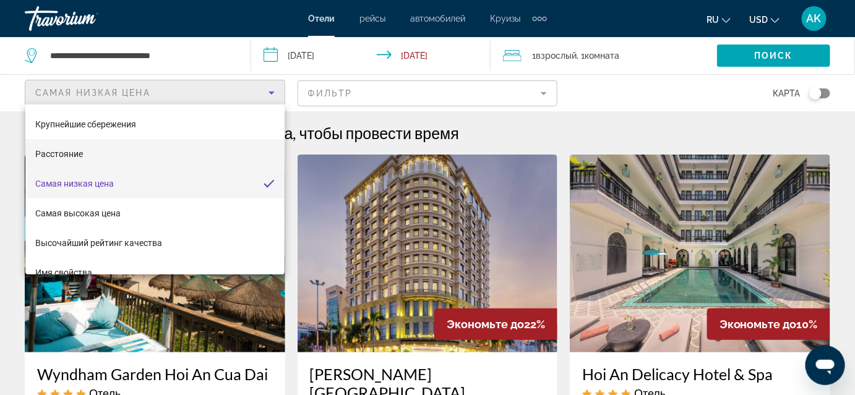
click at [143, 149] on mat-option "Расстояние" at bounding box center [154, 154] width 259 height 30
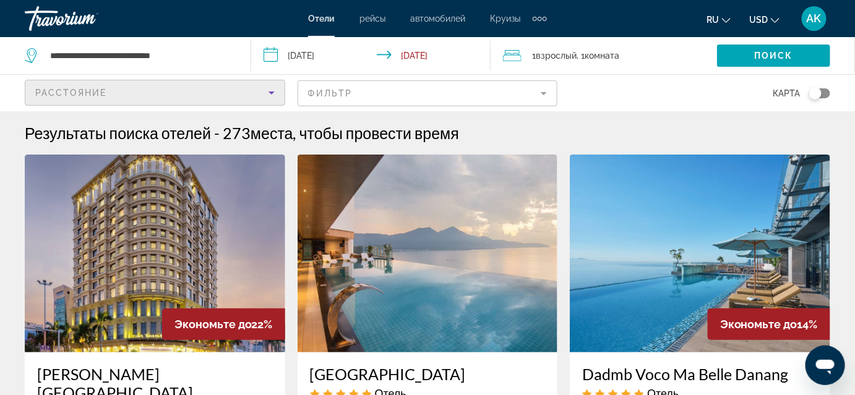
click at [362, 92] on mat-form-field "Фильтр" at bounding box center [427, 93] width 260 height 26
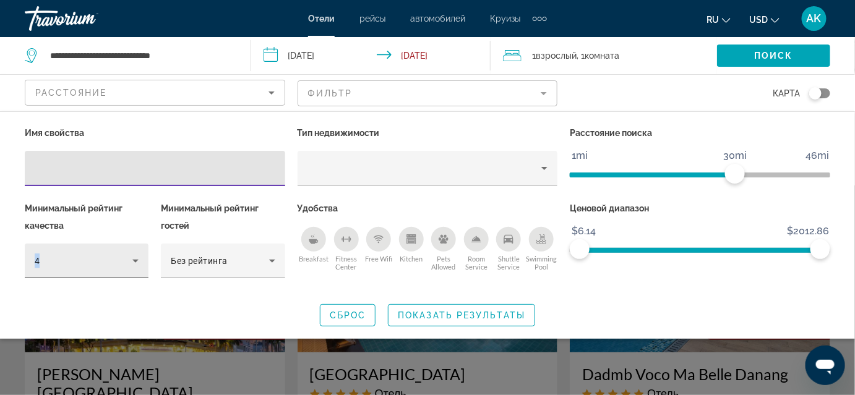
click at [138, 252] on div "4" at bounding box center [87, 261] width 124 height 35
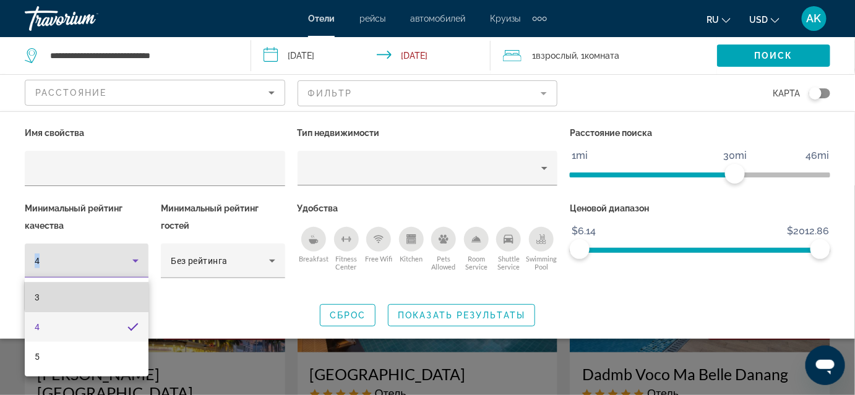
click at [92, 292] on mat-option "3" at bounding box center [87, 298] width 124 height 30
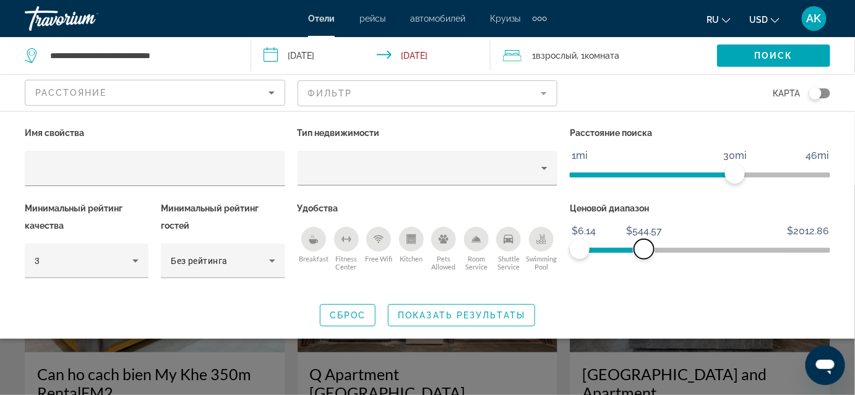
drag, startPoint x: 818, startPoint y: 245, endPoint x: 637, endPoint y: 257, distance: 181.5
click at [637, 257] on span "ngx-slider-max" at bounding box center [644, 249] width 20 height 20
drag, startPoint x: 636, startPoint y: 247, endPoint x: 616, endPoint y: 250, distance: 20.1
click at [616, 250] on span "ngx-slider-max" at bounding box center [616, 249] width 20 height 20
click at [129, 93] on div "Расстояние" at bounding box center [151, 92] width 233 height 15
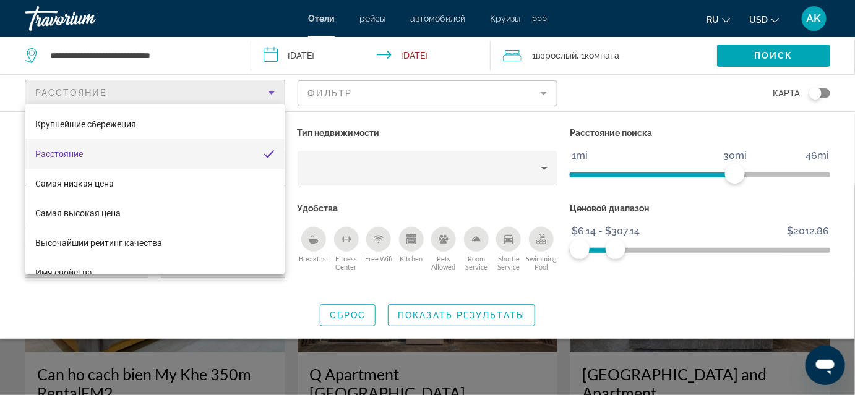
click at [129, 93] on div at bounding box center [427, 197] width 855 height 395
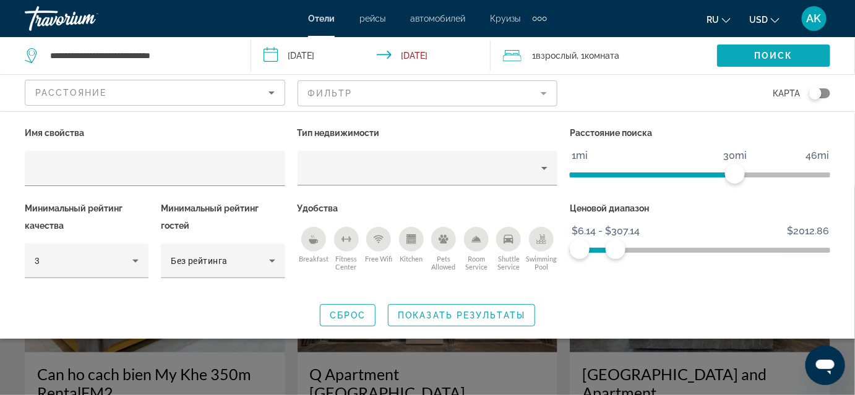
click at [752, 53] on span "Search widget" at bounding box center [773, 56] width 113 height 30
click at [771, 18] on icon "Change currency" at bounding box center [774, 20] width 9 height 5
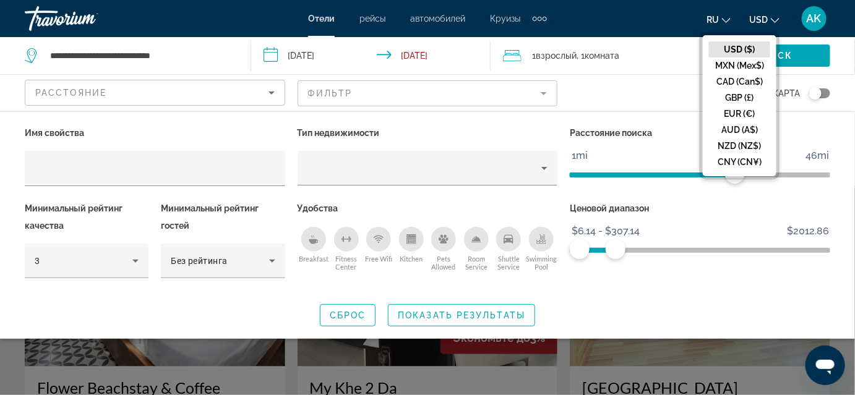
scroll to position [405, 0]
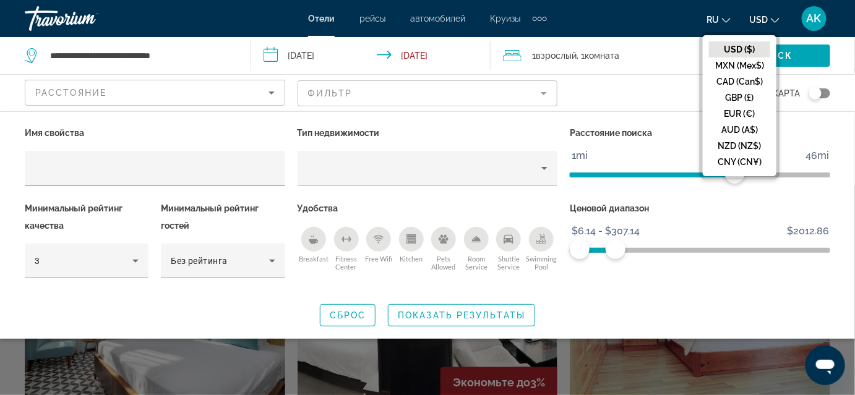
click at [607, 359] on div "Search widget" at bounding box center [427, 290] width 855 height 210
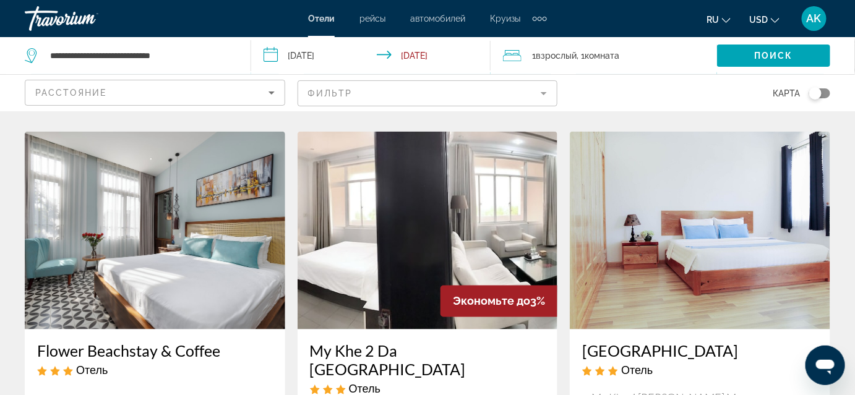
scroll to position [484, 0]
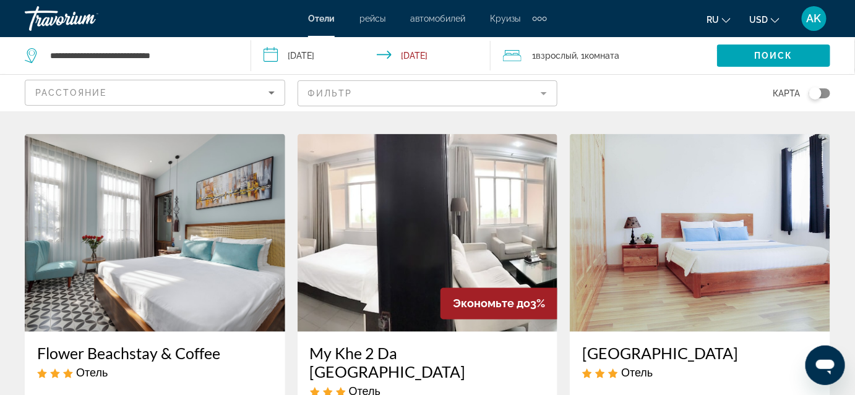
drag, startPoint x: 412, startPoint y: 200, endPoint x: 353, endPoint y: 339, distance: 150.7
click at [353, 344] on h3 "My Khe 2 Da [GEOGRAPHIC_DATA]" at bounding box center [428, 362] width 236 height 37
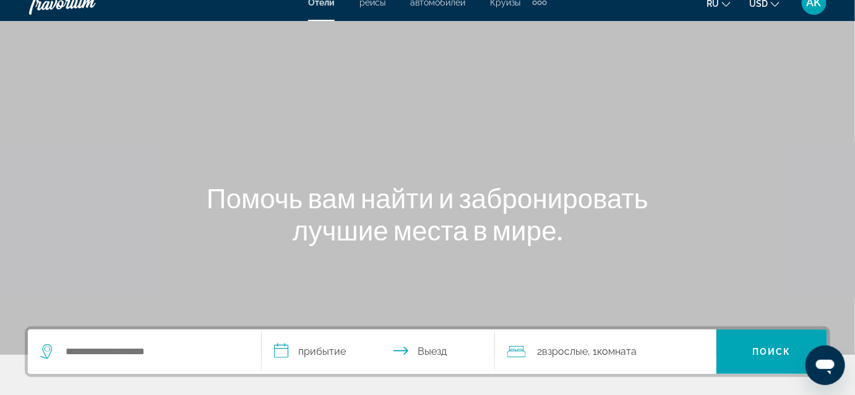
scroll to position [12, 0]
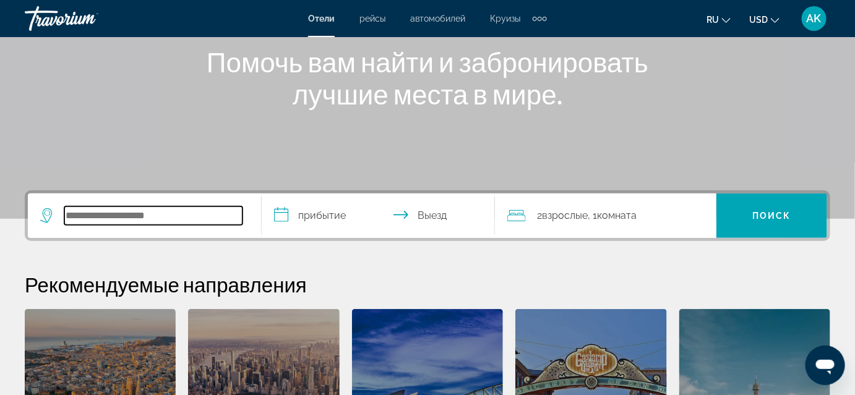
click at [202, 218] on input "Search widget" at bounding box center [153, 216] width 178 height 19
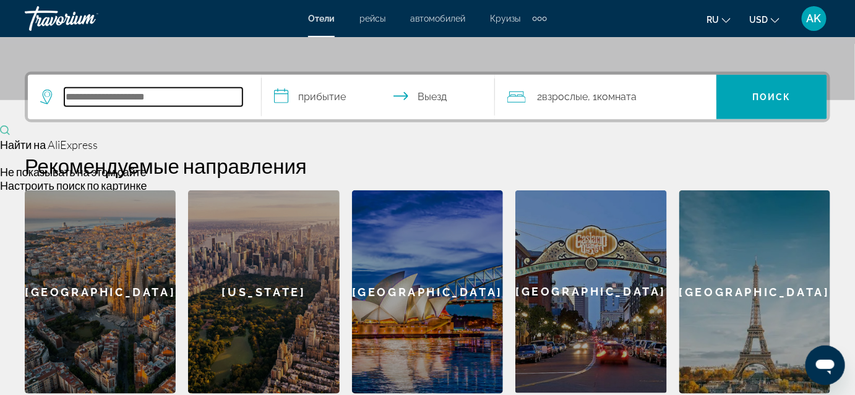
scroll to position [302, 0]
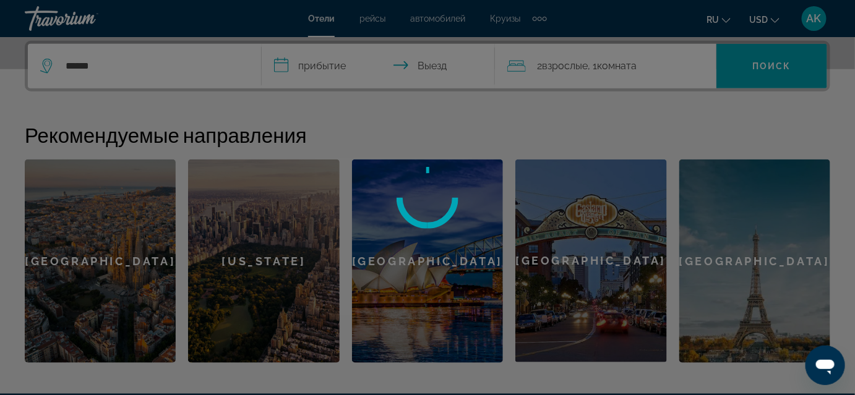
click at [124, 67] on div at bounding box center [427, 197] width 855 height 395
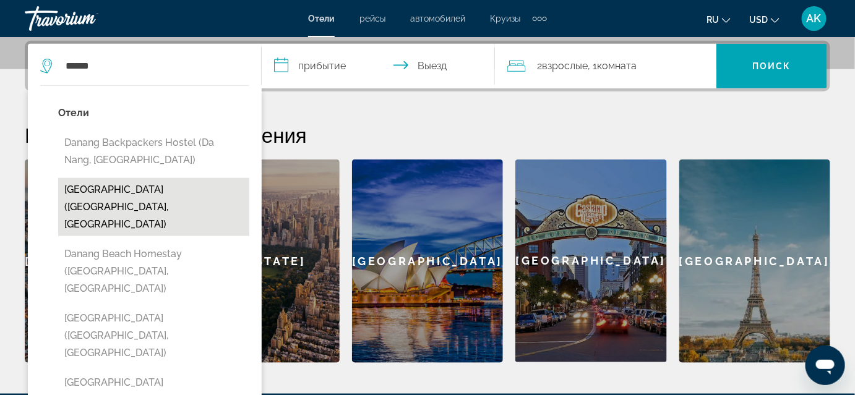
click at [196, 187] on button "[GEOGRAPHIC_DATA] ([GEOGRAPHIC_DATA], [GEOGRAPHIC_DATA])" at bounding box center [153, 207] width 191 height 58
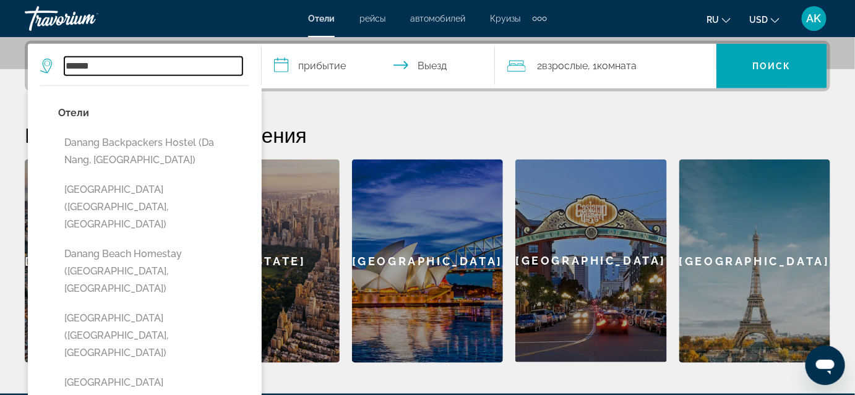
type input "**********"
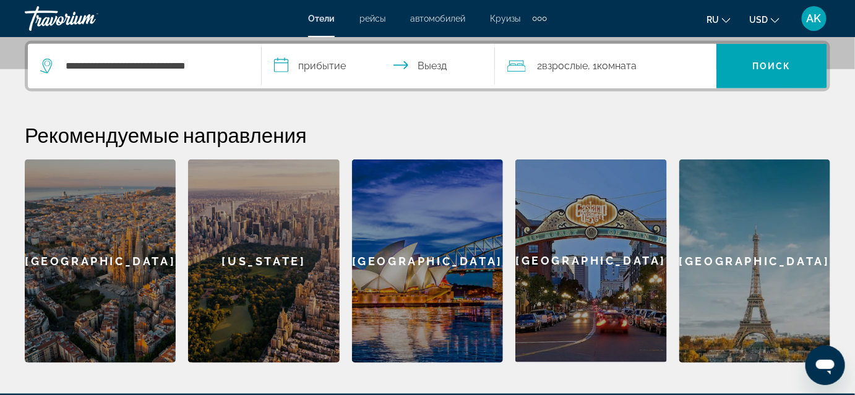
click at [345, 51] on input "**********" at bounding box center [381, 68] width 239 height 48
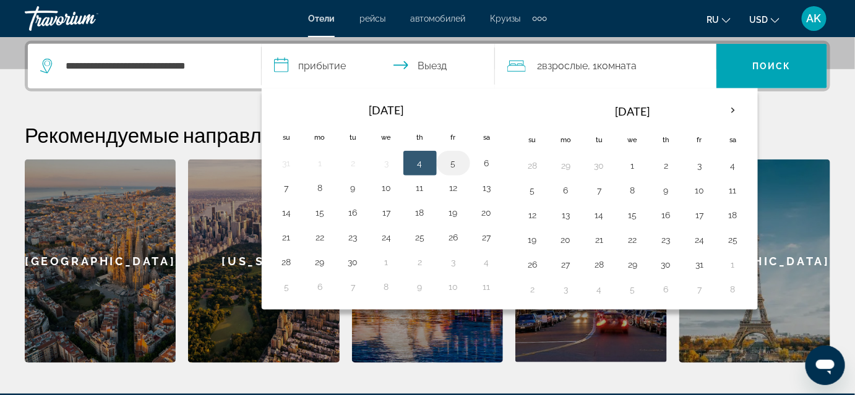
click at [450, 163] on button "5" at bounding box center [453, 163] width 20 height 17
click at [448, 166] on button "5" at bounding box center [453, 163] width 20 height 17
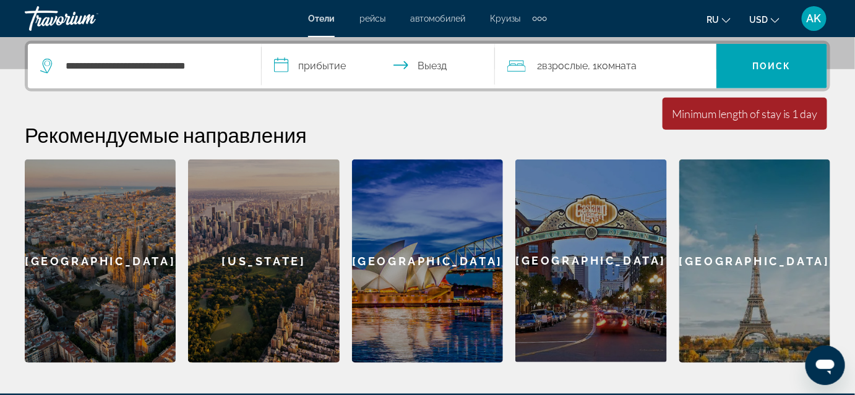
click at [423, 69] on input "**********" at bounding box center [381, 68] width 239 height 48
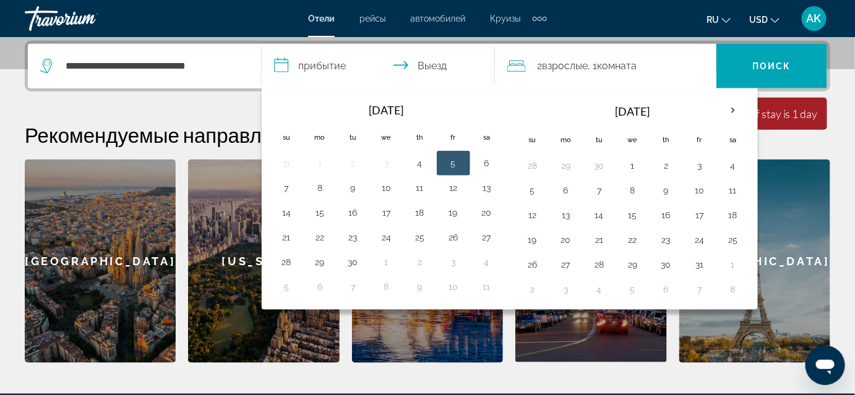
click at [318, 64] on input "**********" at bounding box center [381, 68] width 239 height 48
click at [443, 189] on button "12" at bounding box center [453, 187] width 20 height 17
click at [439, 65] on input "**********" at bounding box center [381, 68] width 239 height 48
click at [448, 160] on button "5" at bounding box center [453, 163] width 20 height 17
type input "**********"
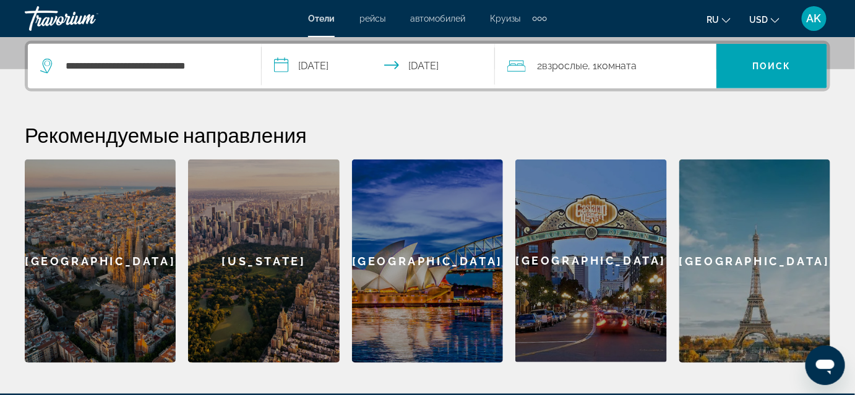
click at [631, 65] on span "Комната" at bounding box center [617, 66] width 40 height 12
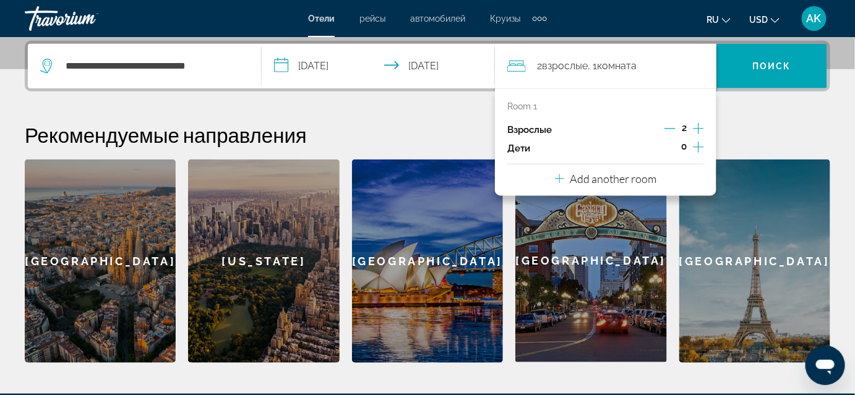
click at [669, 128] on icon "Decrement adults" at bounding box center [669, 128] width 11 height 11
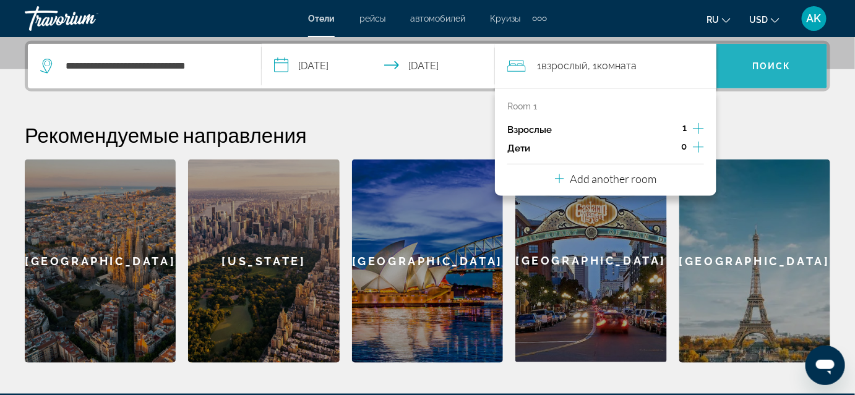
click at [757, 62] on span "Поиск" at bounding box center [771, 66] width 39 height 10
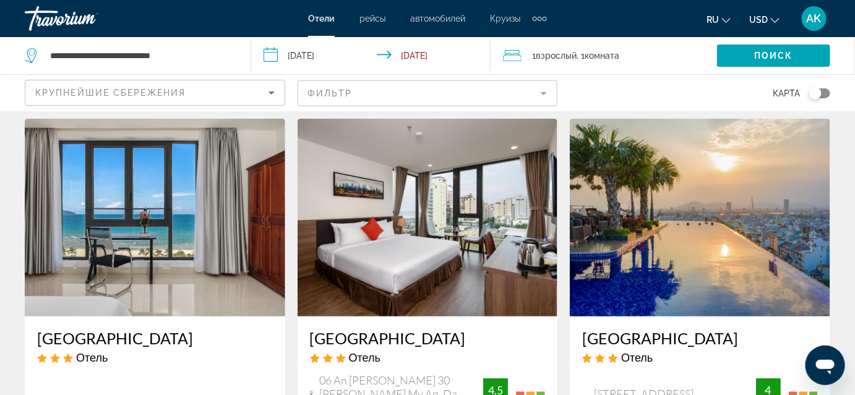
scroll to position [51, 0]
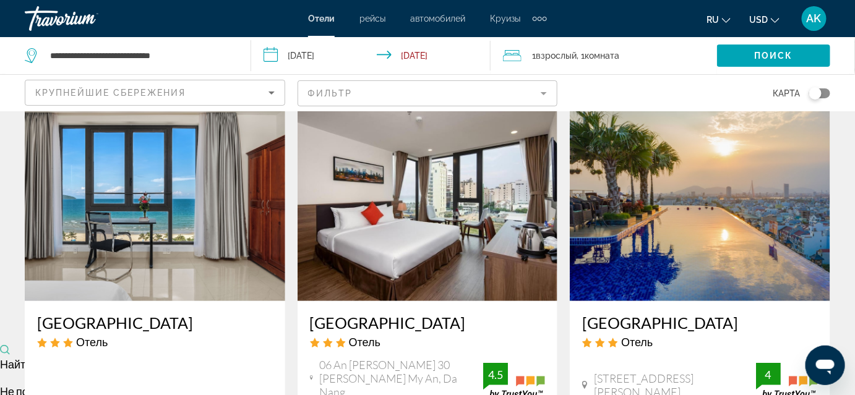
click at [461, 215] on img "Main content" at bounding box center [427, 202] width 260 height 198
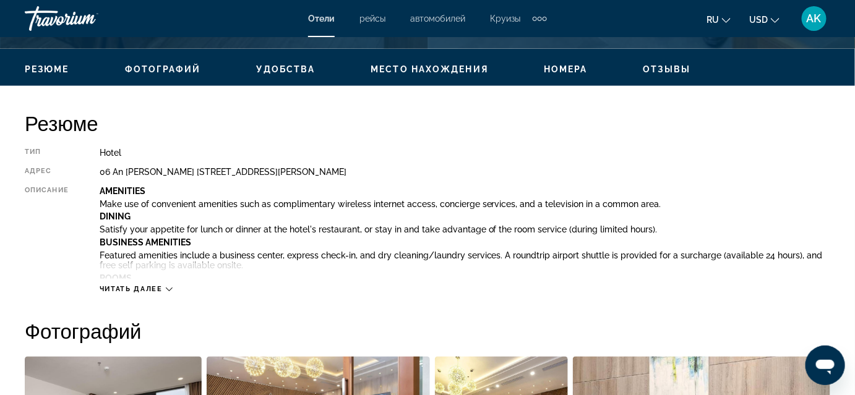
scroll to position [628, 0]
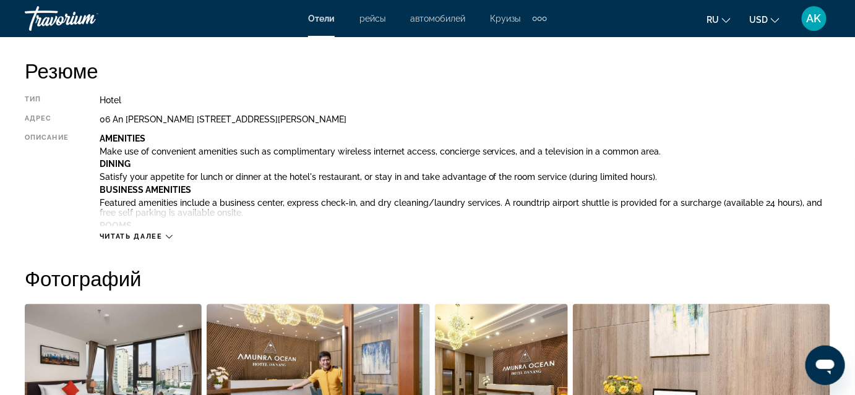
click at [139, 233] on span "Читать далее" at bounding box center [131, 237] width 63 height 8
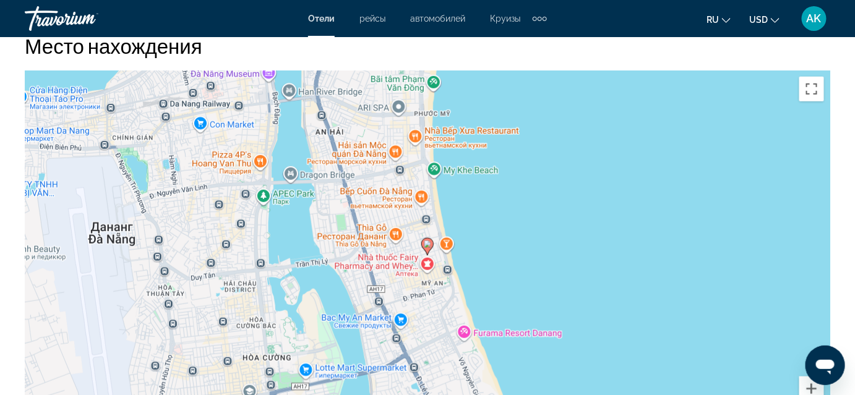
scroll to position [1814, 0]
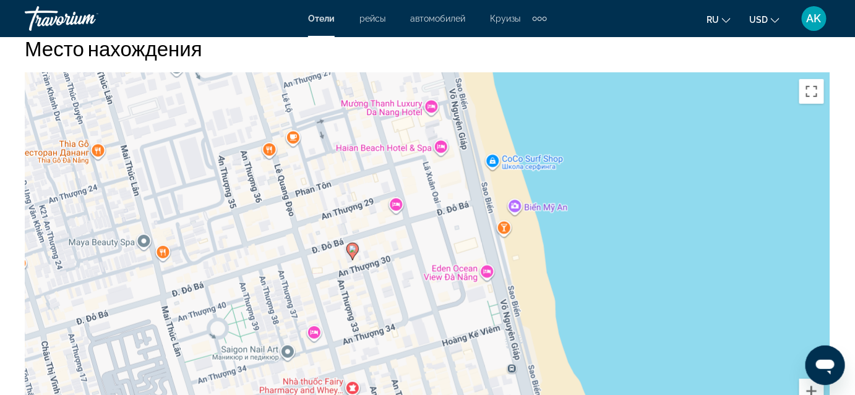
drag, startPoint x: 416, startPoint y: 134, endPoint x: 415, endPoint y: 240, distance: 106.4
click at [416, 239] on div "Чтобы активировать перетаскивание с помощью клавиатуры, нажмите Alt + Ввод. Пос…" at bounding box center [427, 258] width 805 height 371
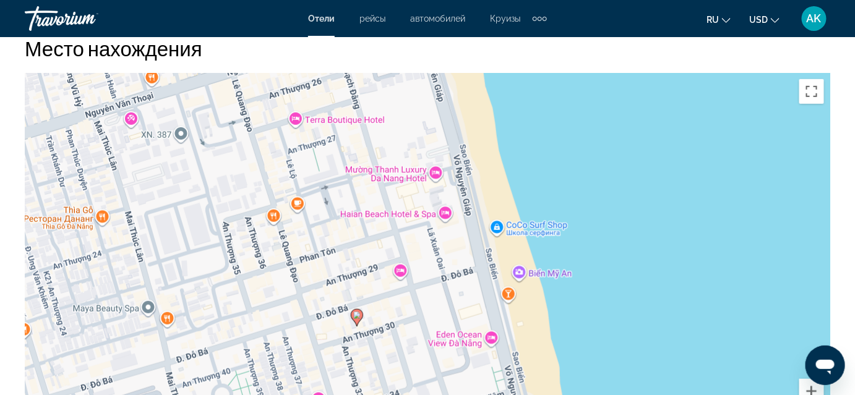
drag, startPoint x: 404, startPoint y: 129, endPoint x: 412, endPoint y: 194, distance: 66.0
click at [412, 194] on div "Чтобы активировать перетаскивание с помощью клавиатуры, нажмите Alt + Ввод. Пос…" at bounding box center [427, 258] width 805 height 371
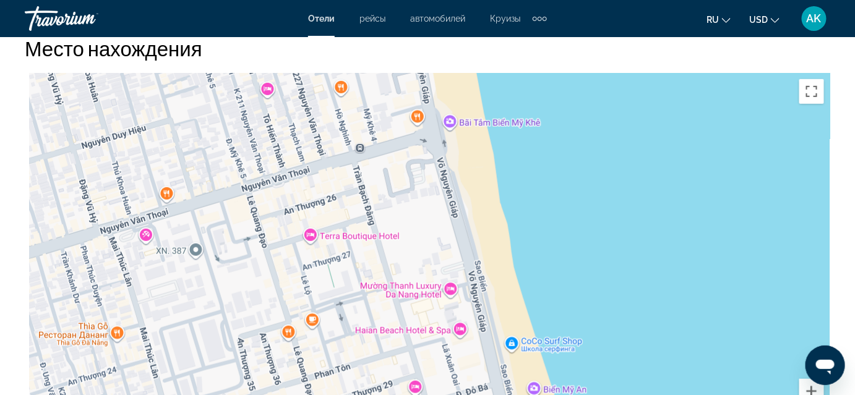
drag, startPoint x: 412, startPoint y: 143, endPoint x: 417, endPoint y: 235, distance: 92.2
click at [422, 229] on div "Чтобы активировать перетаскивание с помощью клавиатуры, нажмите Alt + Ввод. Пос…" at bounding box center [427, 258] width 805 height 371
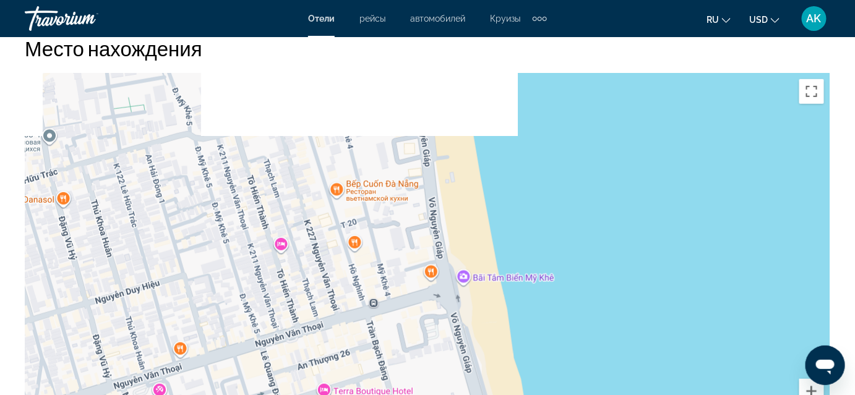
drag, startPoint x: 396, startPoint y: 161, endPoint x: 402, endPoint y: 260, distance: 99.1
click at [403, 257] on div "Чтобы активировать перетаскивание с помощью клавиатуры, нажмите Alt + Ввод. Пос…" at bounding box center [427, 258] width 805 height 371
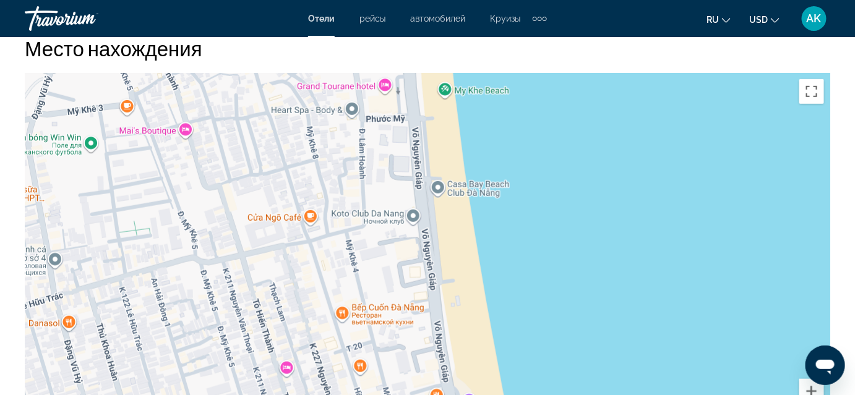
drag, startPoint x: 382, startPoint y: 203, endPoint x: 396, endPoint y: 254, distance: 52.5
click at [396, 252] on div "Main content" at bounding box center [427, 258] width 805 height 371
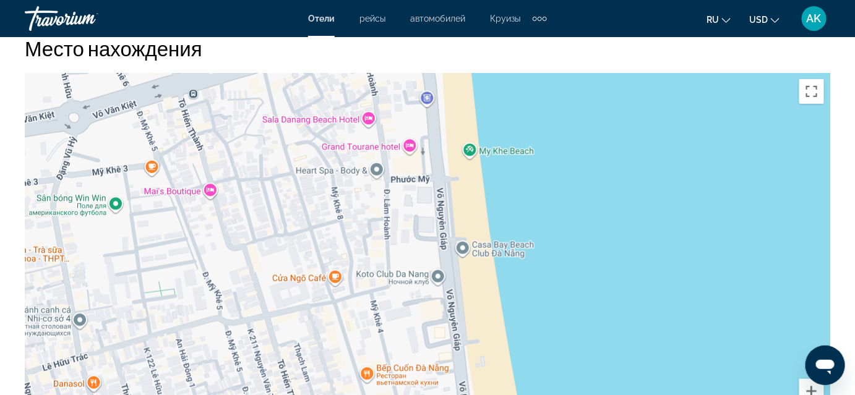
drag, startPoint x: 356, startPoint y: 163, endPoint x: 392, endPoint y: 248, distance: 92.2
click at [390, 246] on div "Main content" at bounding box center [427, 258] width 805 height 371
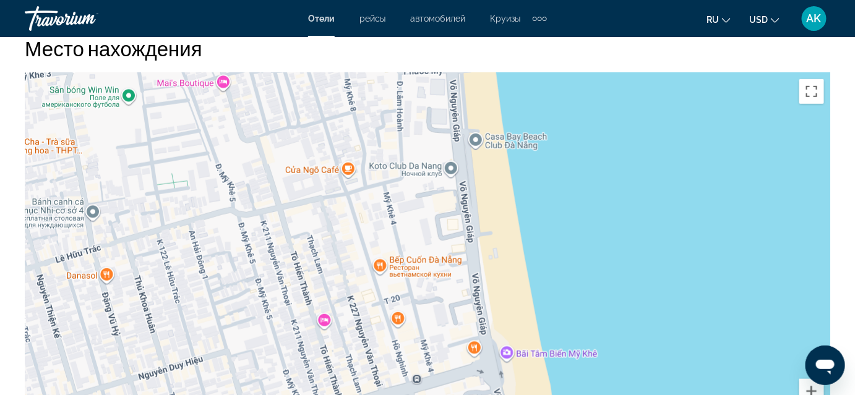
drag, startPoint x: 456, startPoint y: 326, endPoint x: 441, endPoint y: 164, distance: 162.7
click at [442, 166] on div "Main content" at bounding box center [427, 258] width 805 height 371
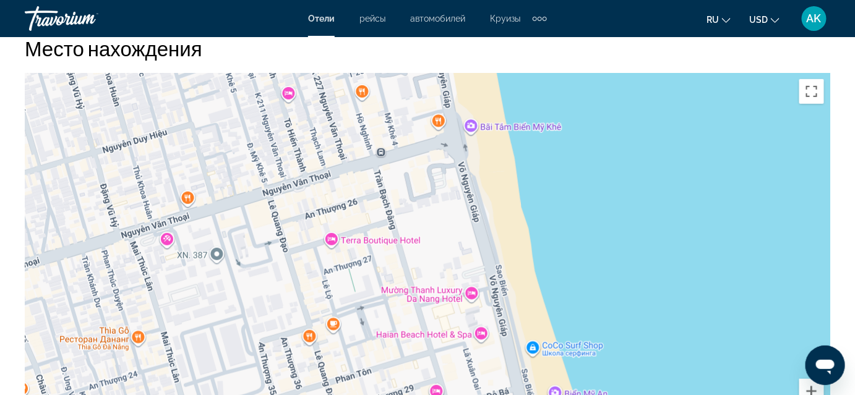
drag, startPoint x: 461, startPoint y: 348, endPoint x: 437, endPoint y: 190, distance: 160.1
click at [437, 190] on div "Main content" at bounding box center [427, 258] width 805 height 371
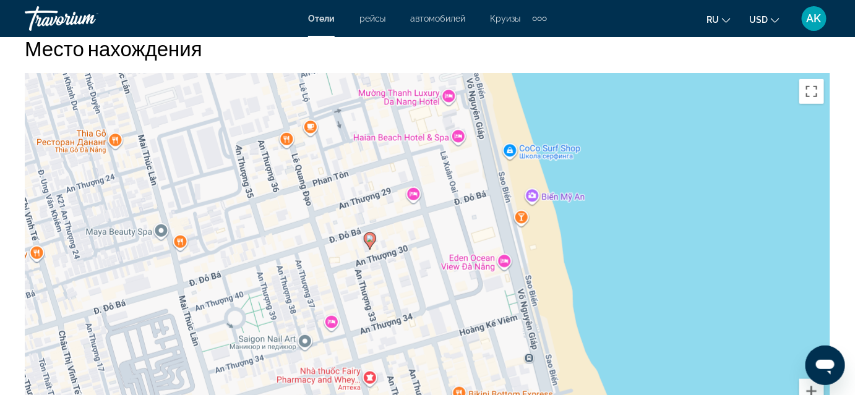
drag, startPoint x: 461, startPoint y: 309, endPoint x: 450, endPoint y: 208, distance: 101.5
click at [450, 208] on div "Чтобы активировать перетаскивание с помощью клавиатуры, нажмите Alt + Ввод. Пос…" at bounding box center [427, 258] width 805 height 371
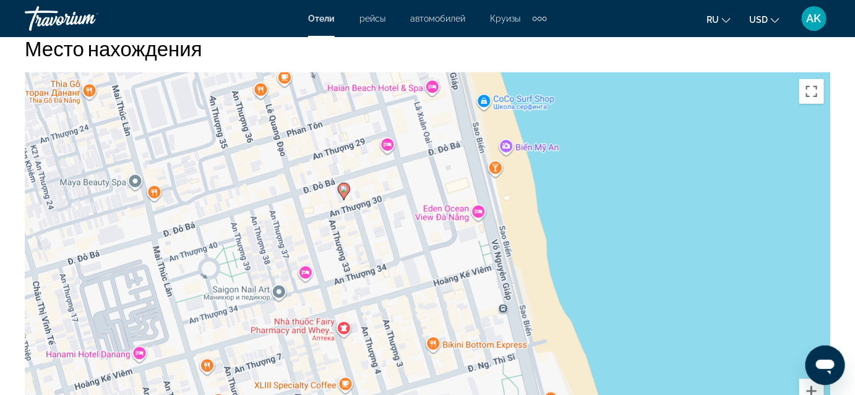
drag, startPoint x: 441, startPoint y: 273, endPoint x: 427, endPoint y: 242, distance: 34.6
click at [427, 242] on div "Чтобы активировать перетаскивание с помощью клавиатуры, нажмите Alt + Ввод. Пос…" at bounding box center [427, 258] width 805 height 371
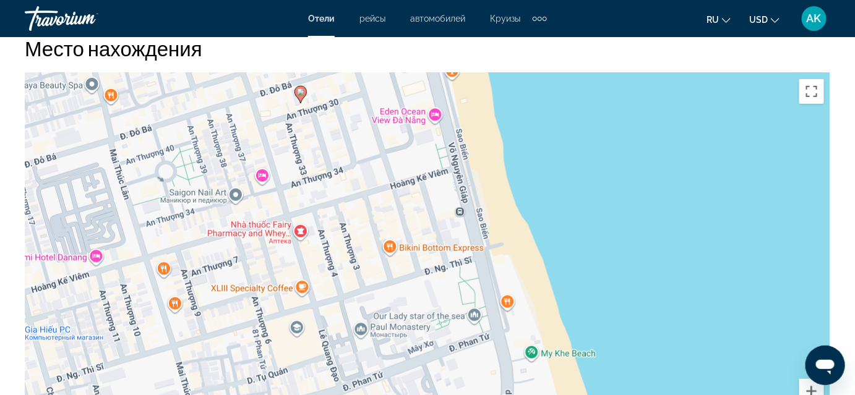
drag, startPoint x: 421, startPoint y: 217, endPoint x: 414, endPoint y: 193, distance: 25.2
click at [414, 193] on div "Чтобы активировать перетаскивание с помощью клавиатуры, нажмите Alt + Ввод. Пос…" at bounding box center [427, 258] width 805 height 371
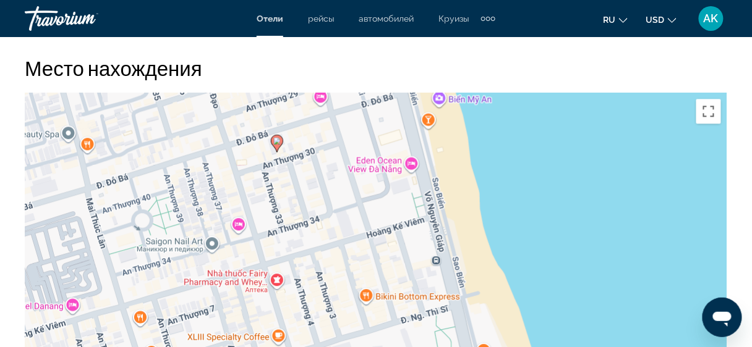
drag, startPoint x: 297, startPoint y: 198, endPoint x: 339, endPoint y: 265, distance: 79.1
click at [338, 263] on div "Чтобы активировать перетаскивание с помощью клавиатуры, нажмите Alt + Ввод. Пос…" at bounding box center [376, 278] width 702 height 371
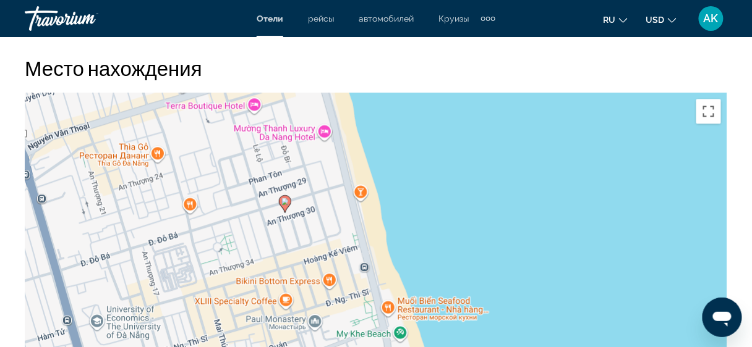
drag, startPoint x: 354, startPoint y: 250, endPoint x: 328, endPoint y: 249, distance: 25.4
click at [328, 249] on div "Чтобы активировать перетаскивание с помощью клавиатуры, нажмите Alt + Ввод. Пос…" at bounding box center [376, 278] width 702 height 371
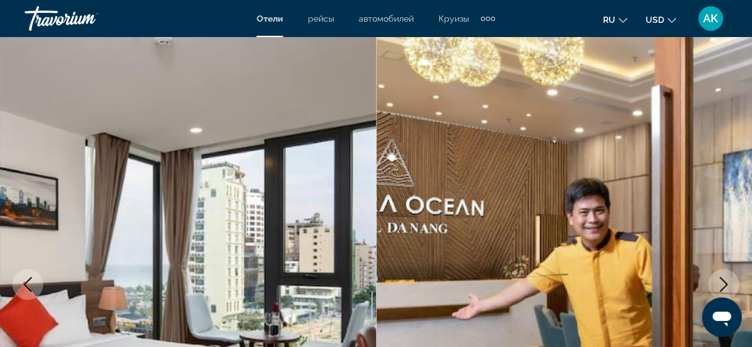
scroll to position [0, 0]
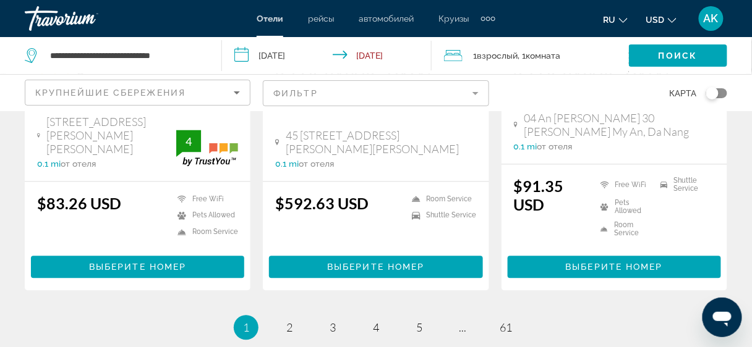
scroll to position [1731, 0]
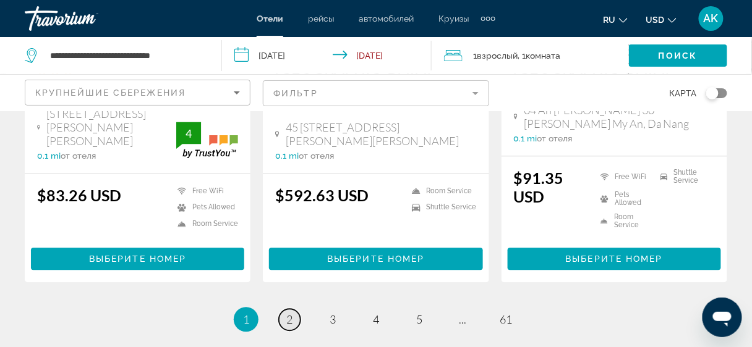
click at [288, 313] on span "2" at bounding box center [289, 320] width 6 height 14
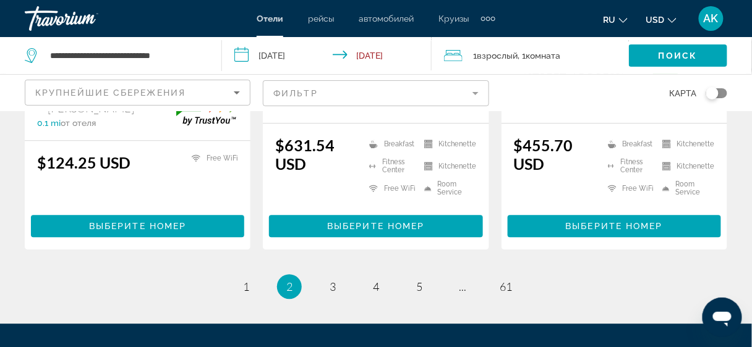
scroll to position [1835, 0]
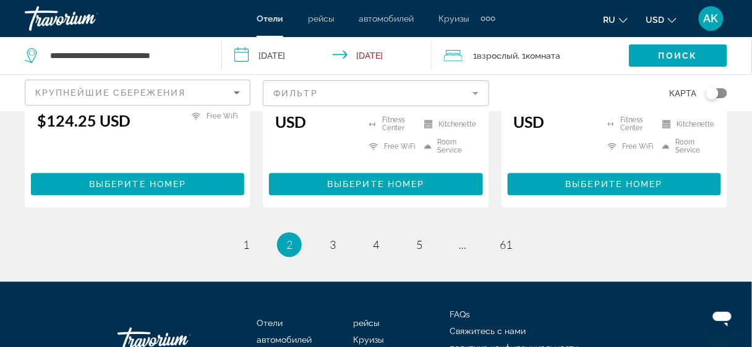
click at [344, 232] on li "page 3" at bounding box center [332, 244] width 25 height 25
click at [341, 234] on link "page 3" at bounding box center [333, 245] width 22 height 22
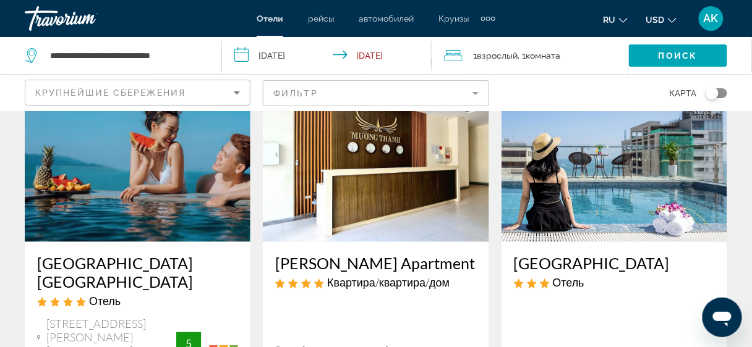
scroll to position [1593, 0]
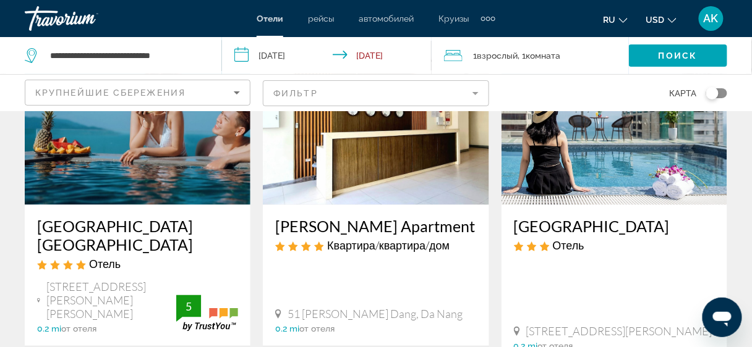
click at [613, 218] on h3 "[GEOGRAPHIC_DATA]" at bounding box center [614, 227] width 201 height 19
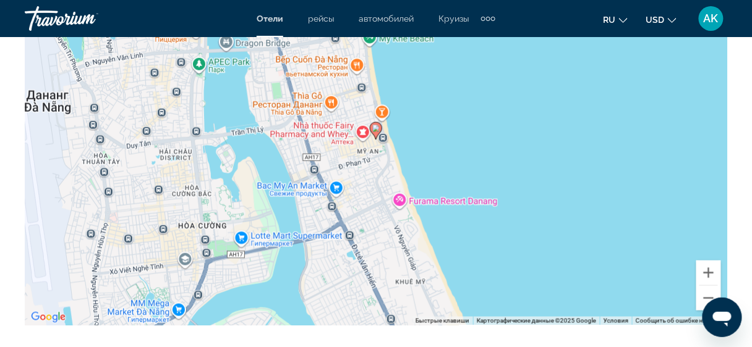
scroll to position [1451, 0]
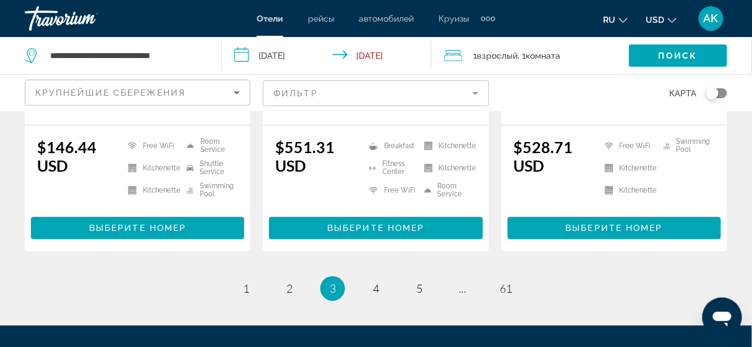
scroll to position [1848, 0]
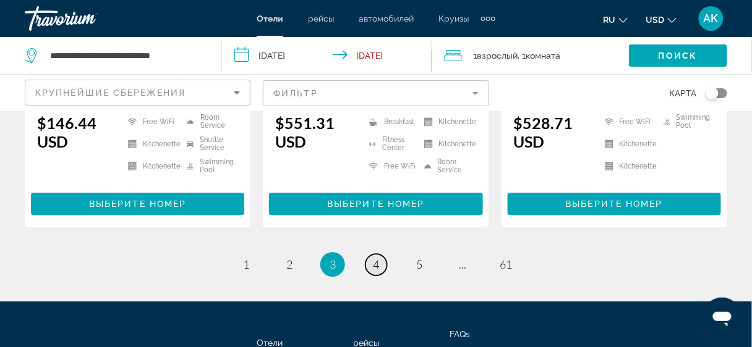
click at [375, 258] on span "4" at bounding box center [376, 265] width 6 height 14
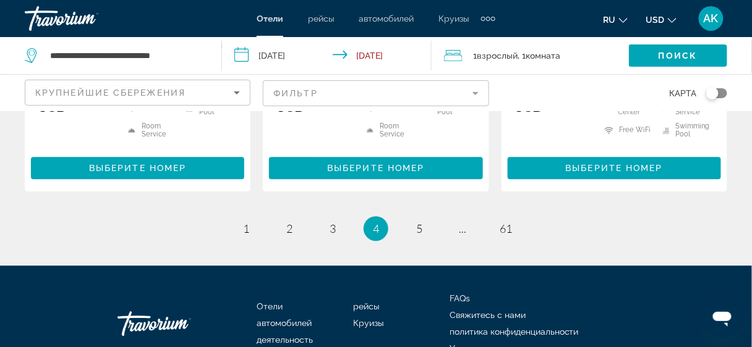
scroll to position [1850, 0]
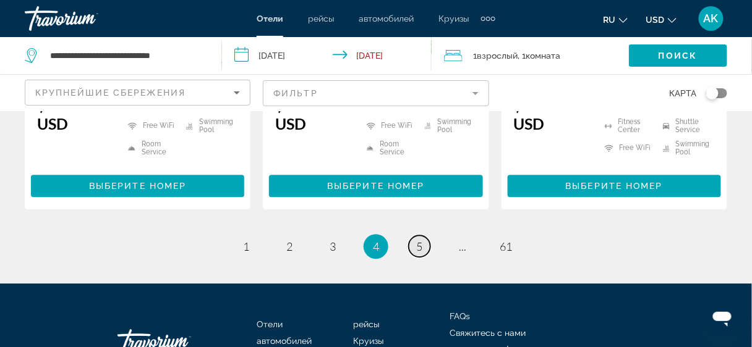
click at [412, 236] on link "page 5" at bounding box center [420, 247] width 22 height 22
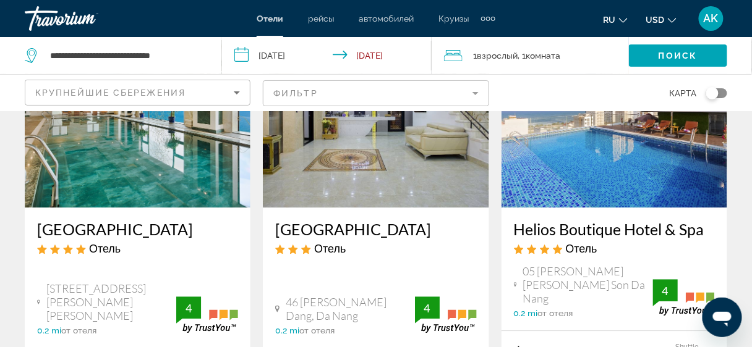
scroll to position [698, 0]
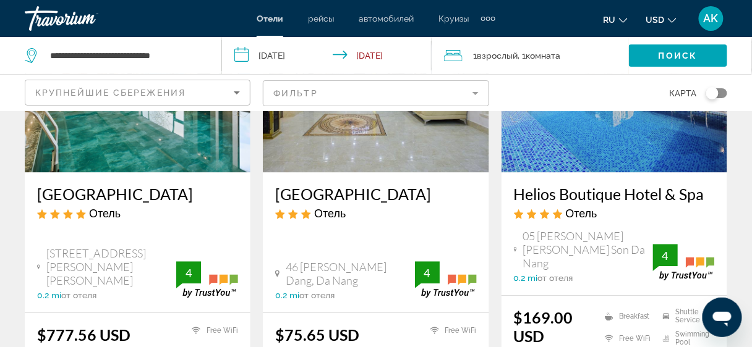
click at [600, 185] on h3 "Helios Boutique Hotel & Spa" at bounding box center [614, 194] width 201 height 19
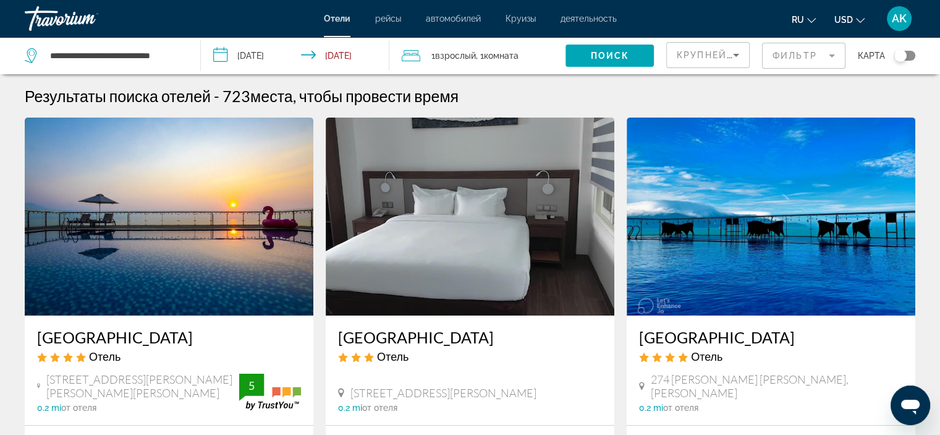
click at [802, 56] on mat-form-field "Фильтр" at bounding box center [803, 56] width 83 height 26
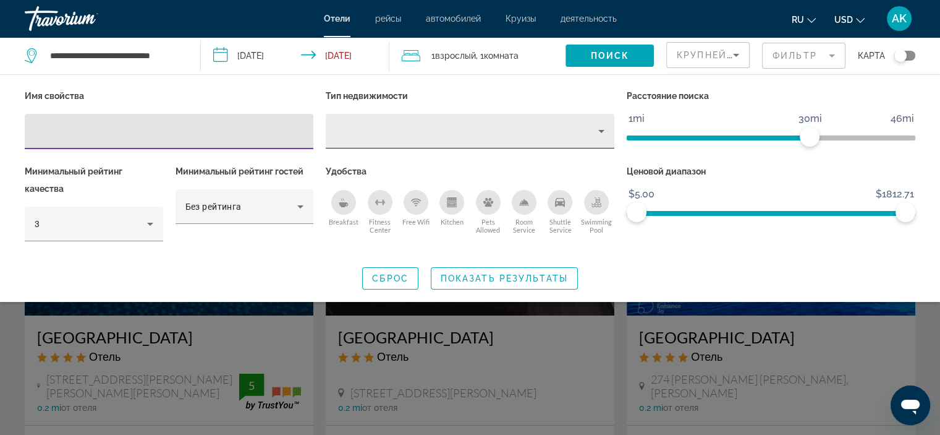
click at [455, 135] on div "Property type" at bounding box center [467, 131] width 263 height 15
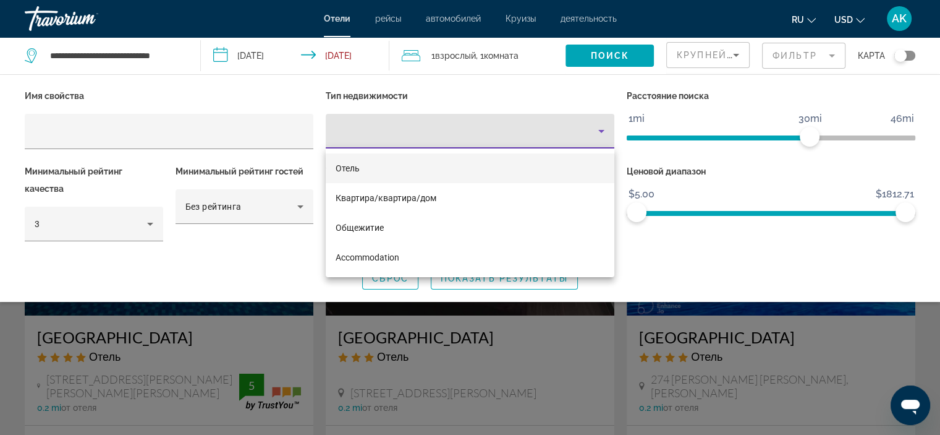
click at [377, 163] on mat-option "Отель" at bounding box center [470, 168] width 289 height 30
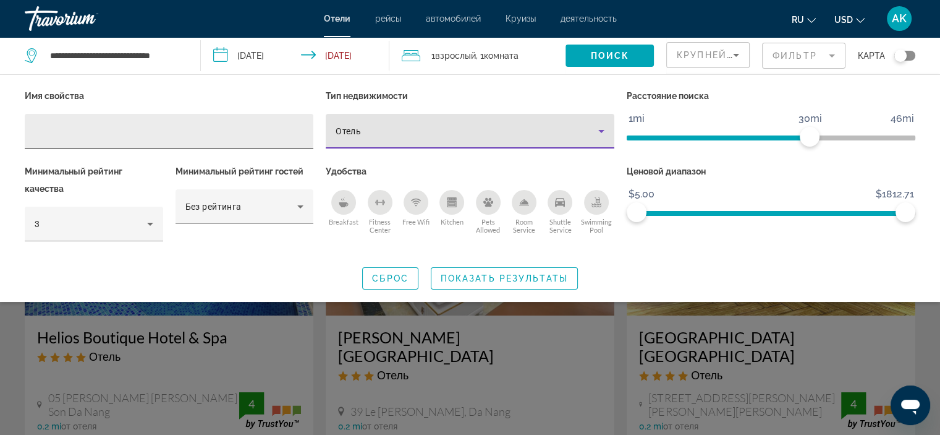
click at [161, 127] on input "Hotel Filters" at bounding box center [169, 131] width 269 height 15
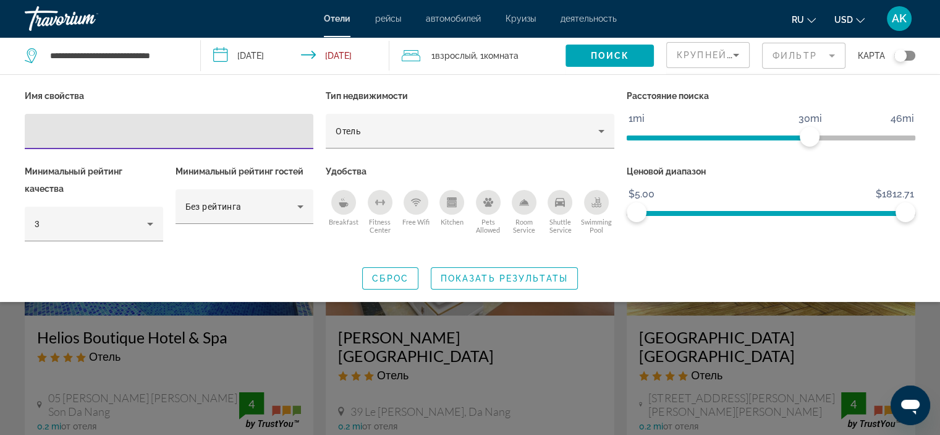
type input "*"
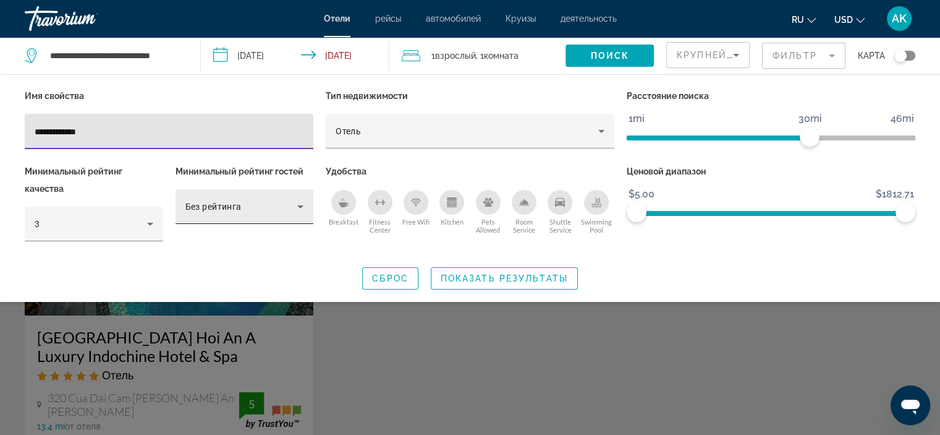
type input "**********"
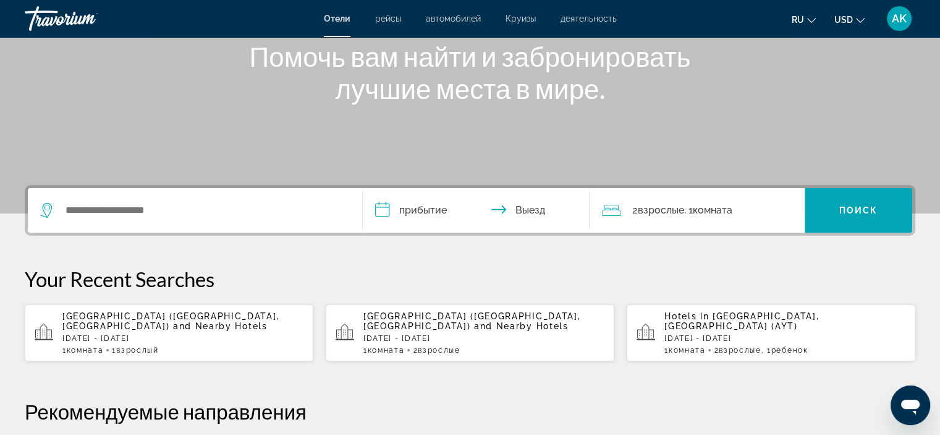
scroll to position [160, 0]
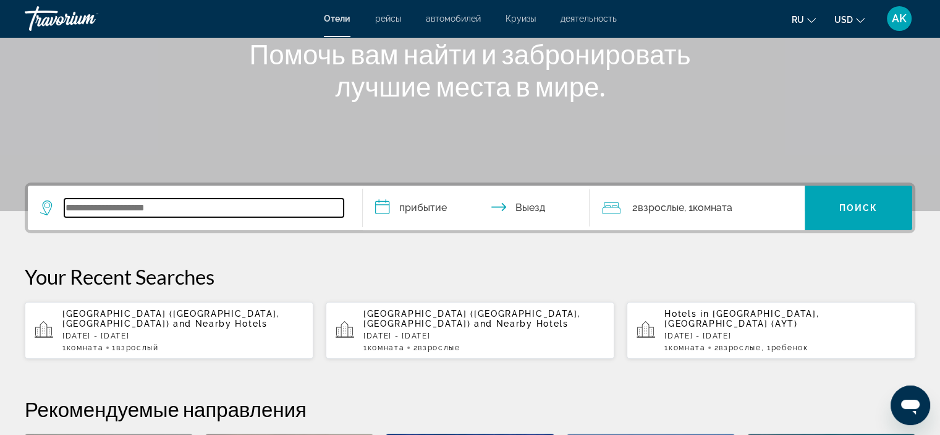
click at [227, 208] on input "Search widget" at bounding box center [203, 207] width 279 height 19
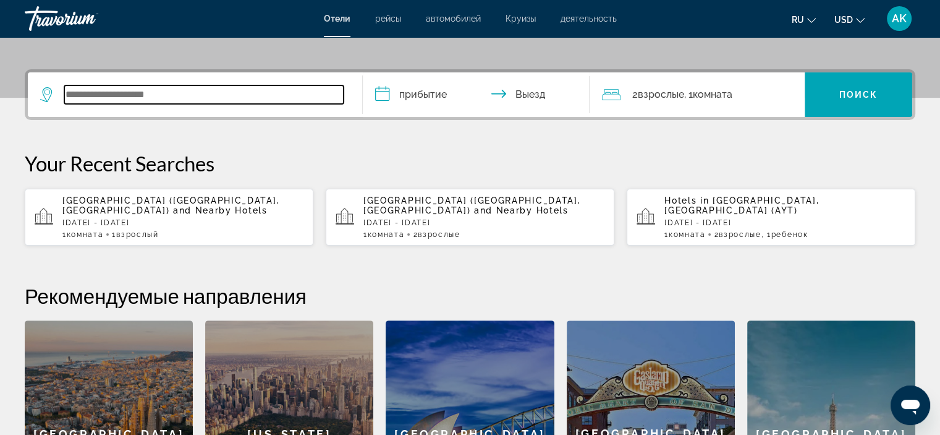
scroll to position [302, 0]
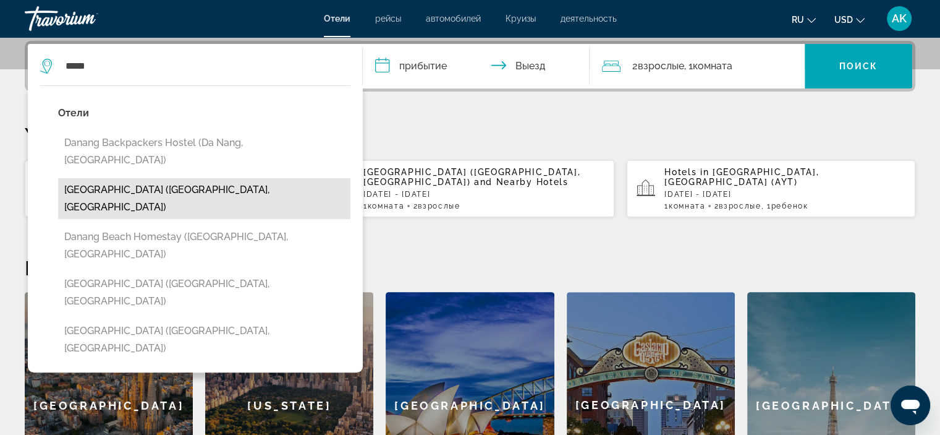
click at [156, 178] on button "[GEOGRAPHIC_DATA] ([GEOGRAPHIC_DATA], [GEOGRAPHIC_DATA])" at bounding box center [204, 198] width 292 height 41
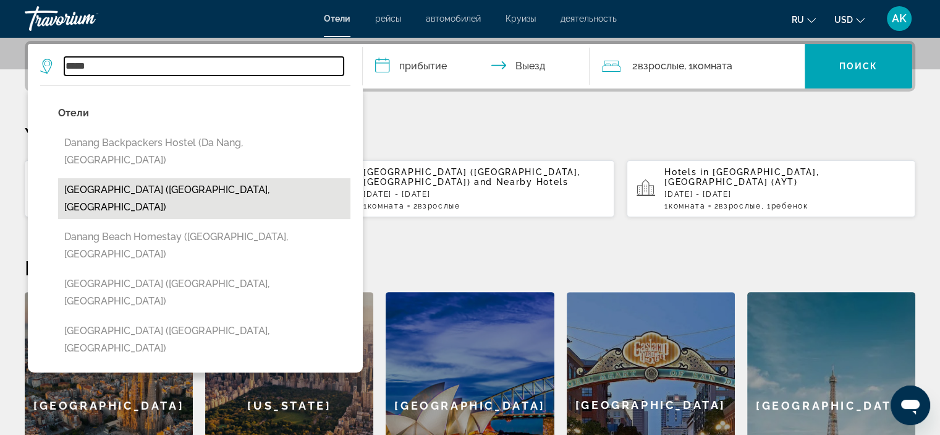
type input "**********"
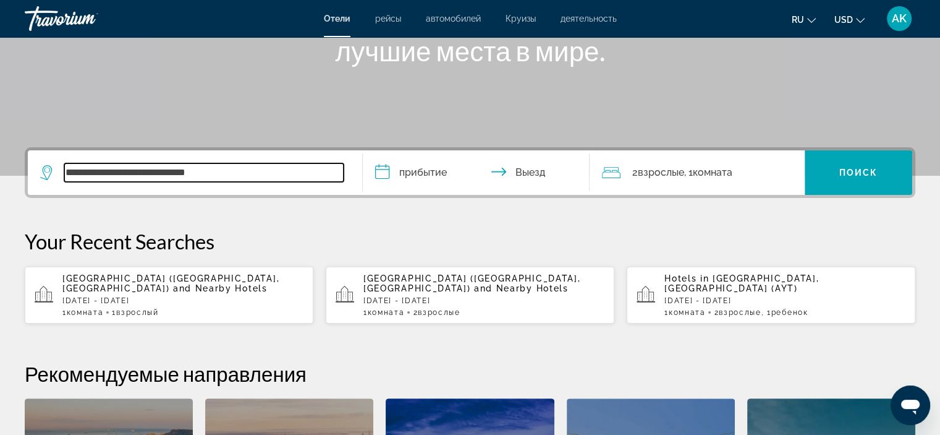
scroll to position [205, 0]
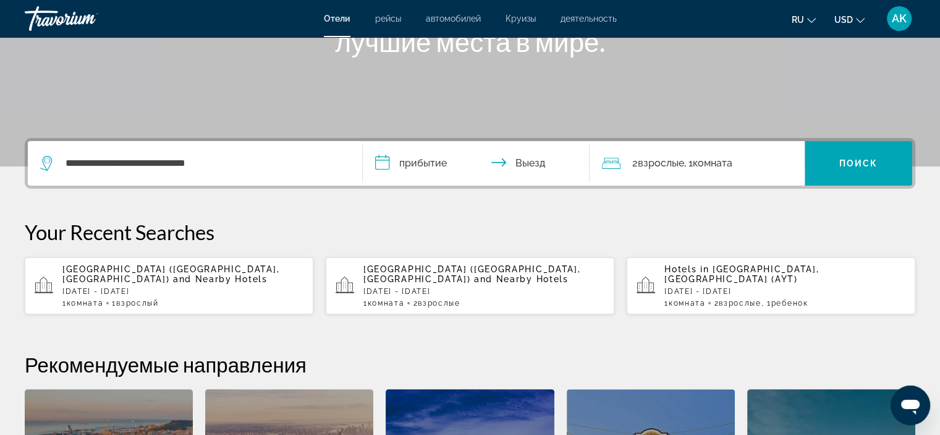
click at [440, 160] on input "**********" at bounding box center [479, 165] width 232 height 48
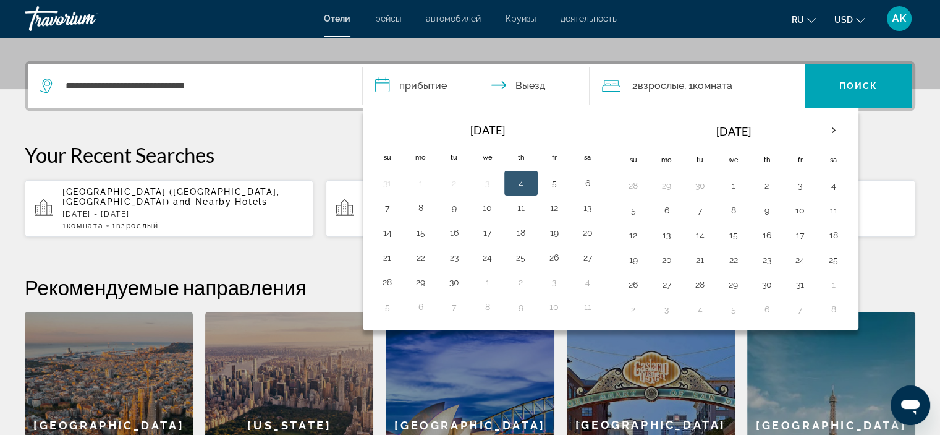
scroll to position [302, 0]
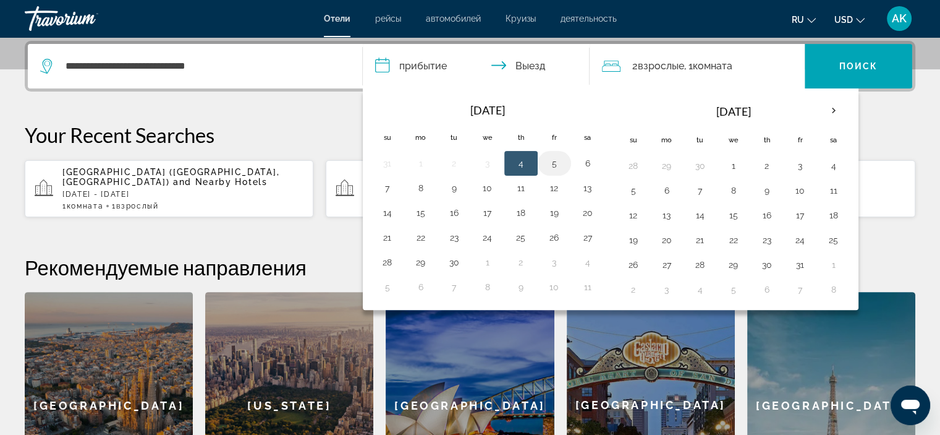
click at [553, 161] on button "5" at bounding box center [555, 163] width 20 height 17
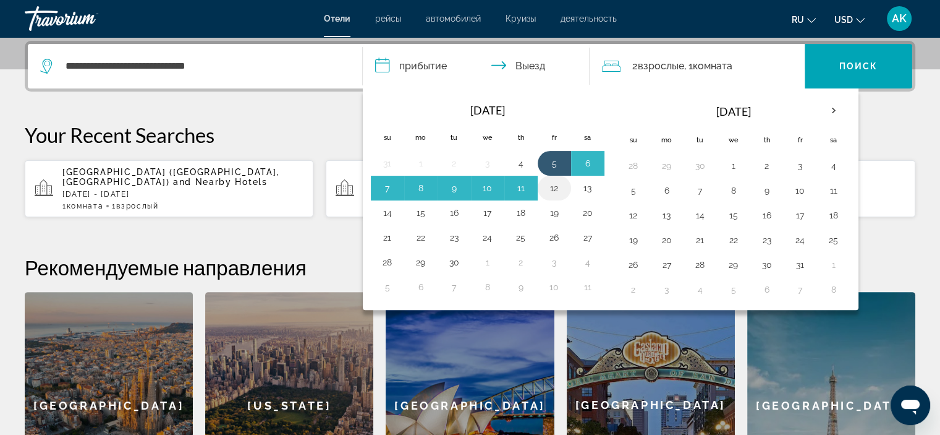
click at [555, 181] on button "12" at bounding box center [555, 187] width 20 height 17
type input "**********"
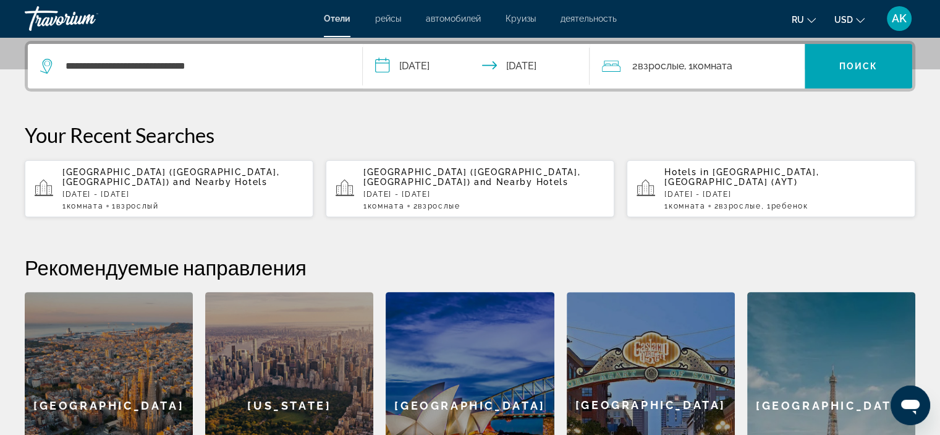
click at [668, 68] on span "Взрослые" at bounding box center [660, 66] width 46 height 12
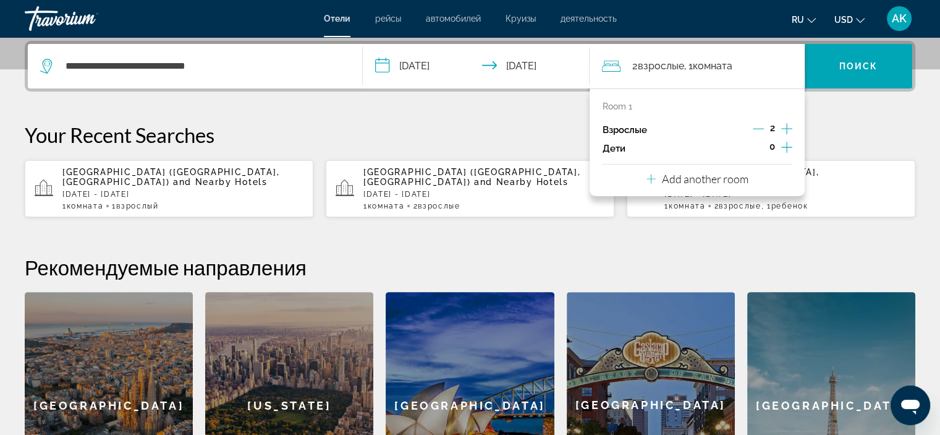
click at [753, 126] on icon "Decrement adults" at bounding box center [758, 128] width 11 height 11
click at [836, 109] on div "**********" at bounding box center [470, 279] width 940 height 477
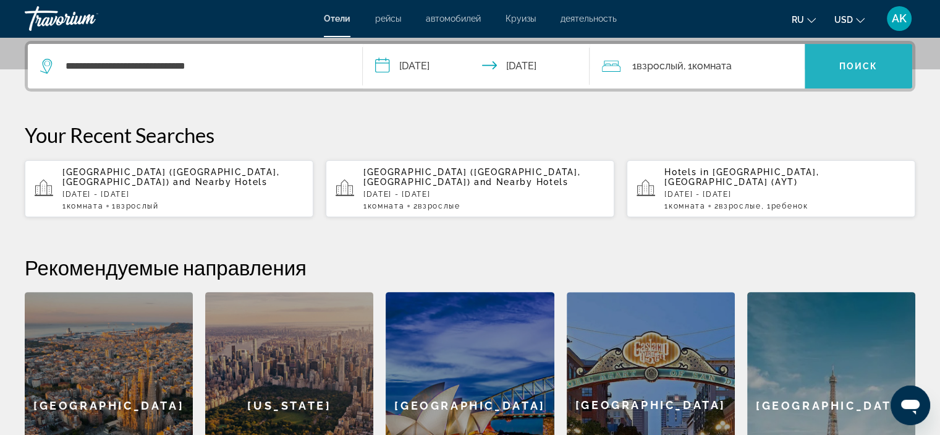
click at [859, 63] on span "Поиск" at bounding box center [859, 66] width 39 height 10
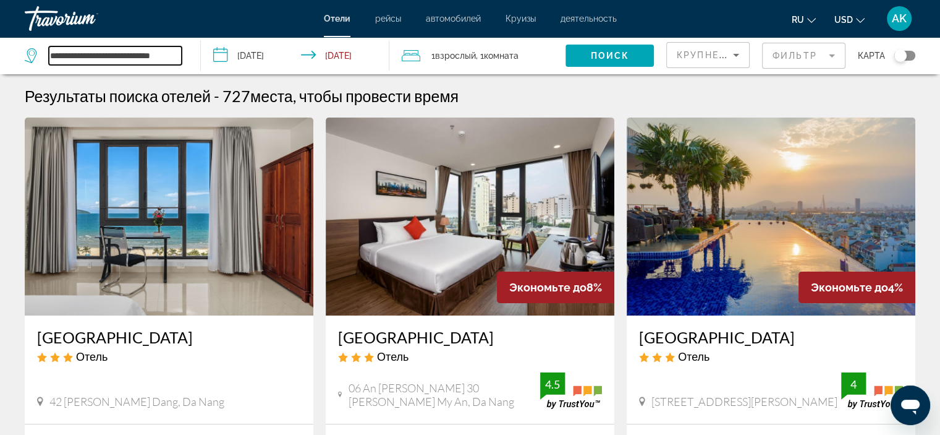
click at [143, 51] on input "**********" at bounding box center [115, 55] width 133 height 19
click at [174, 56] on input "**********" at bounding box center [115, 55] width 133 height 19
drag, startPoint x: 51, startPoint y: 54, endPoint x: 271, endPoint y: 63, distance: 219.7
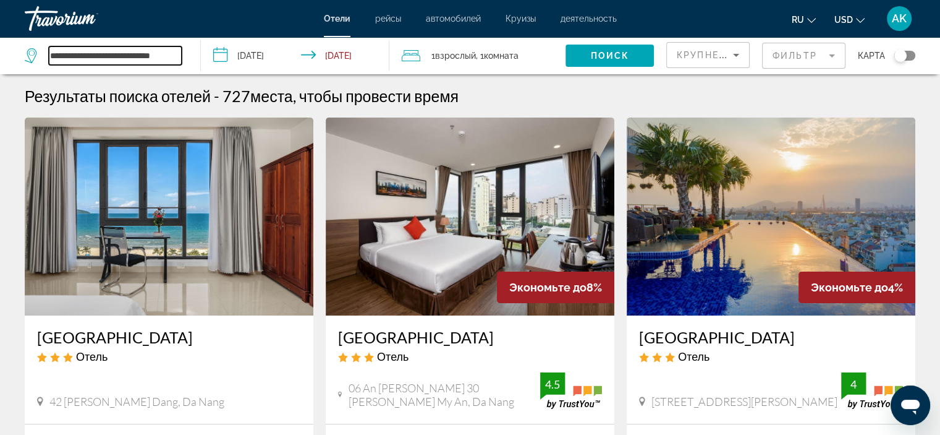
click at [271, 63] on div "**********" at bounding box center [470, 55] width 940 height 37
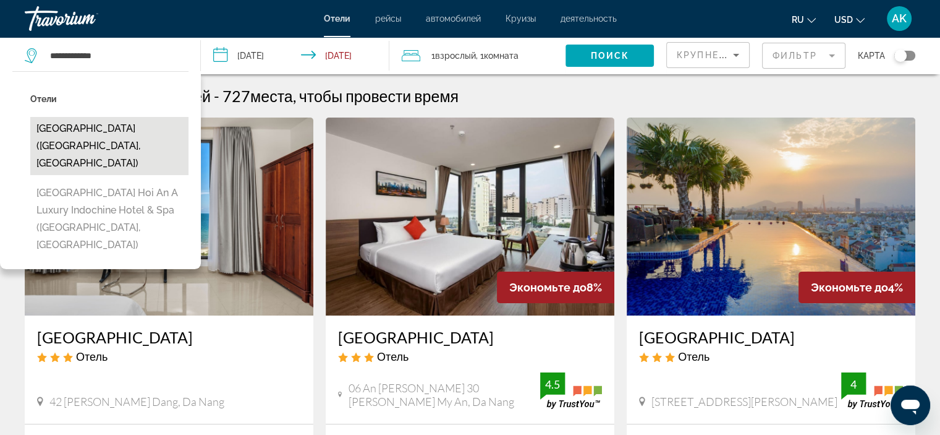
click at [122, 141] on button "Grand Sunrise Boutique Hotel (Da Nang, VN)" at bounding box center [109, 146] width 158 height 58
type input "**********"
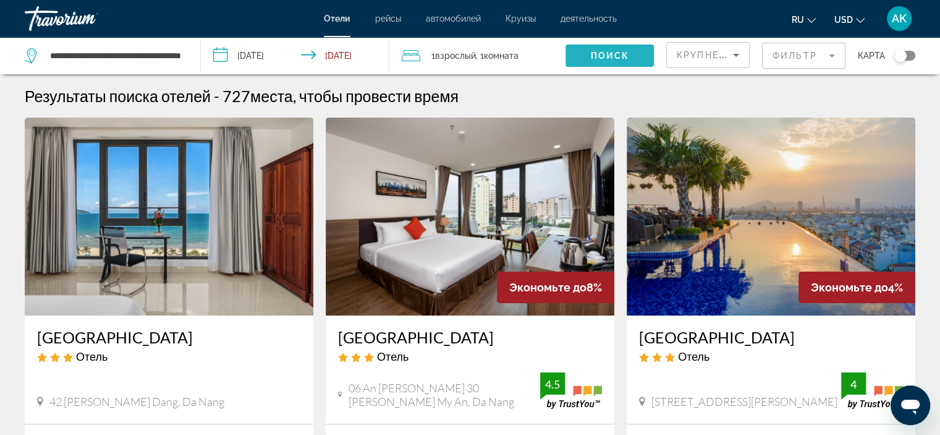
click at [591, 55] on span "Поиск" at bounding box center [609, 56] width 39 height 10
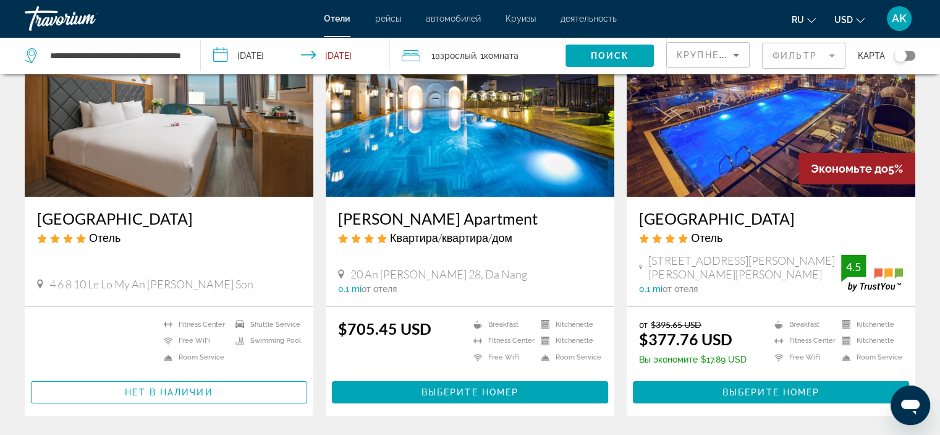
scroll to position [116, 0]
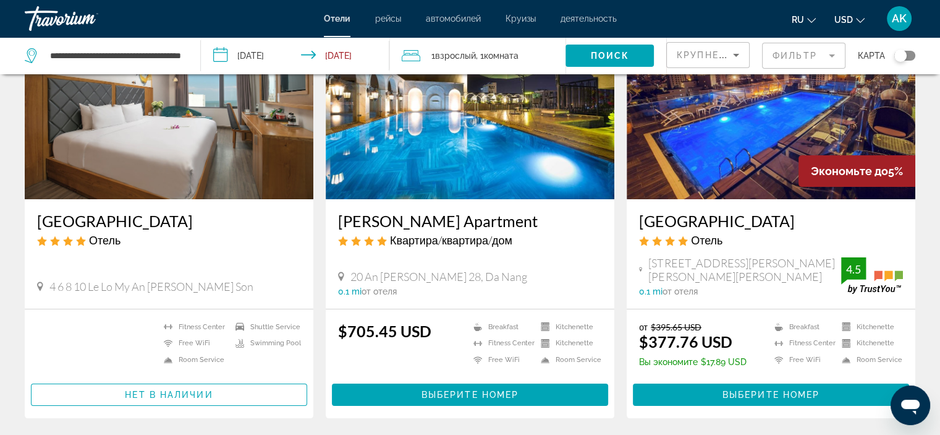
click at [144, 227] on h3 "Grand Sunrise Boutique Hotel" at bounding box center [169, 220] width 264 height 19
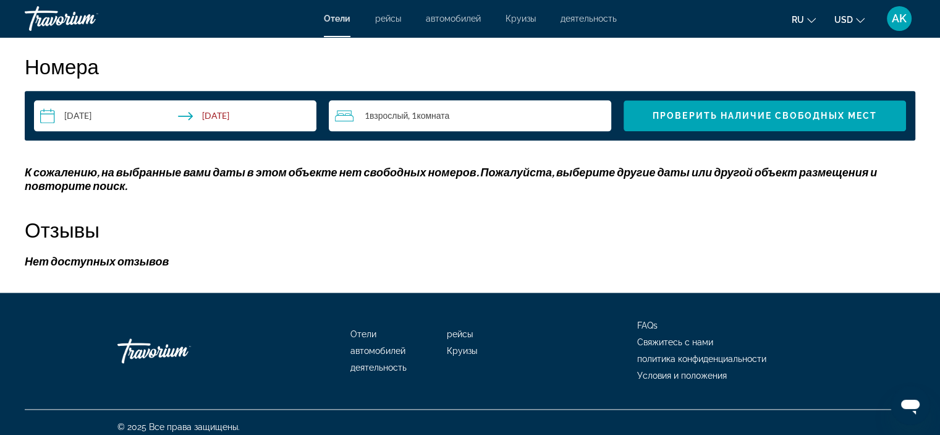
scroll to position [1524, 0]
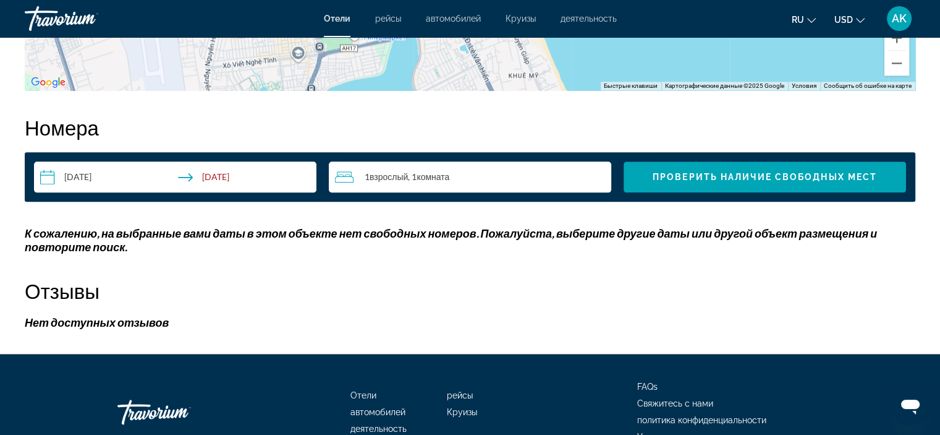
click at [225, 168] on input "**********" at bounding box center [178, 178] width 288 height 35
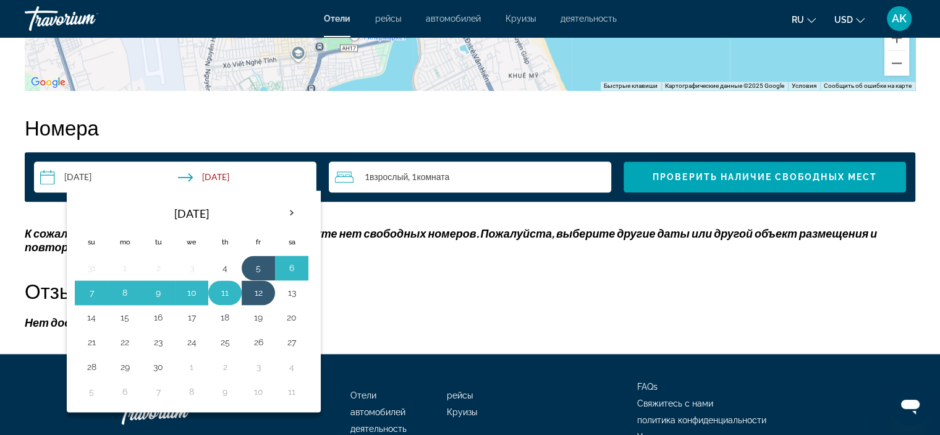
click at [229, 292] on button "11" at bounding box center [225, 292] width 20 height 17
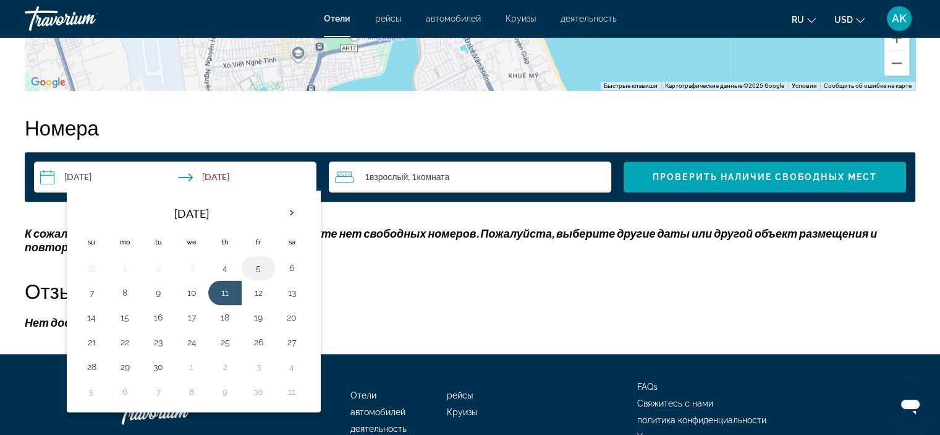
click at [250, 262] on button "5" at bounding box center [259, 267] width 20 height 17
type input "**********"
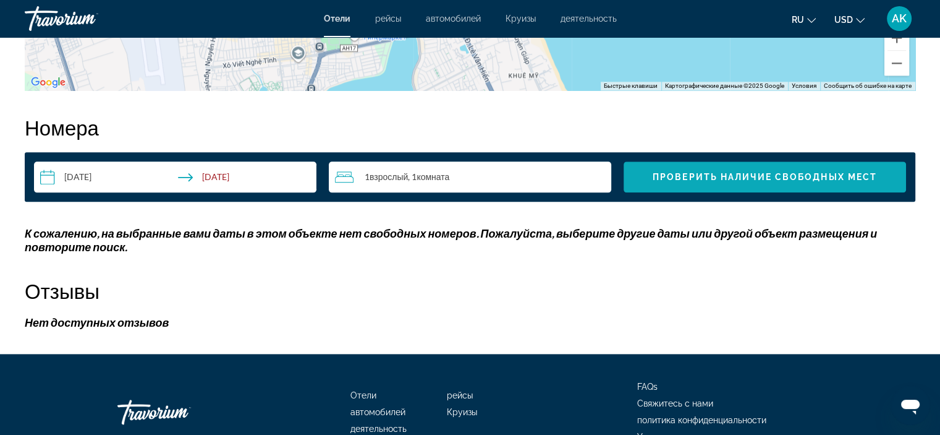
click at [727, 181] on span "Search widget" at bounding box center [765, 177] width 283 height 30
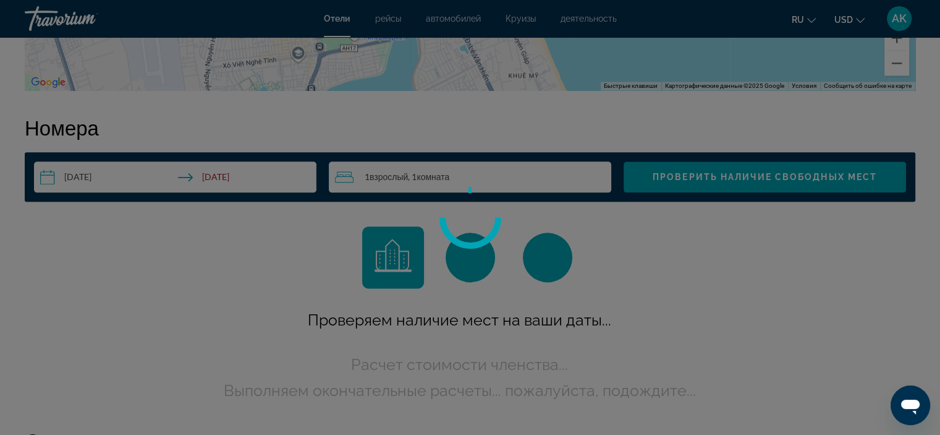
scroll to position [6, 0]
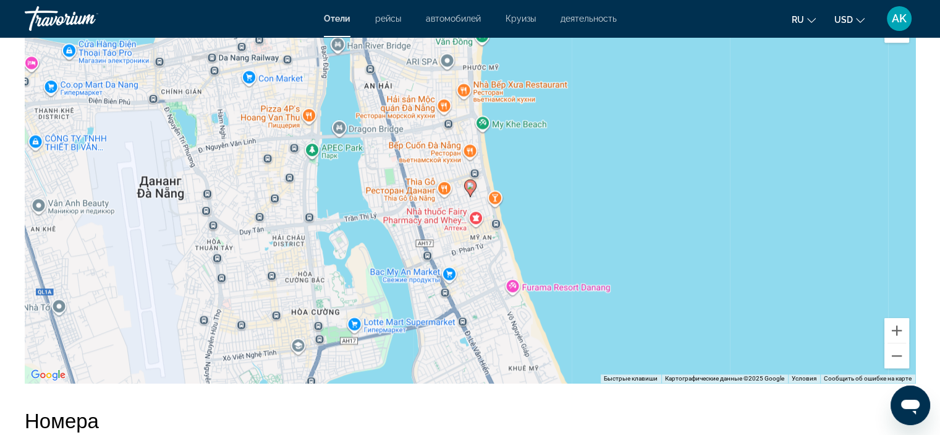
scroll to position [919, 0]
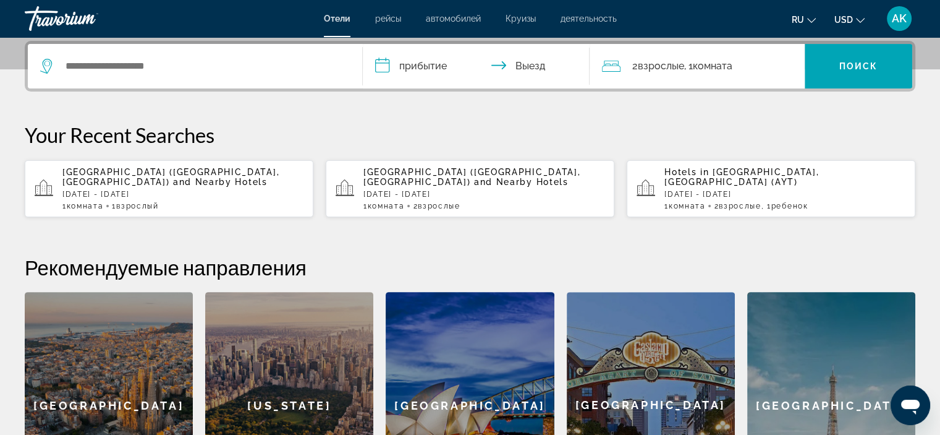
scroll to position [270, 0]
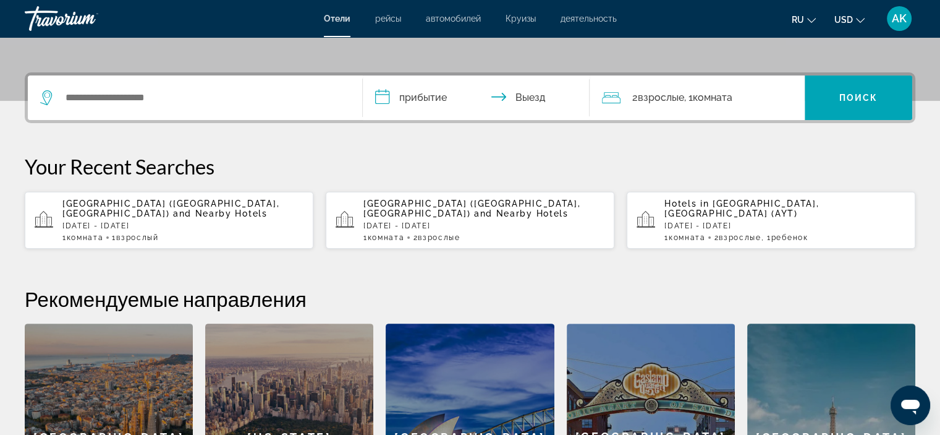
click at [422, 207] on span "[GEOGRAPHIC_DATA] ([GEOGRAPHIC_DATA], [GEOGRAPHIC_DATA])" at bounding box center [472, 208] width 217 height 20
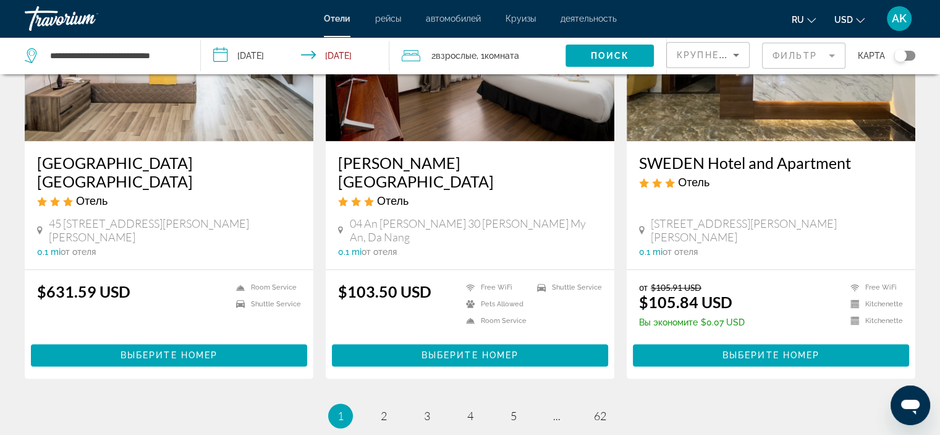
scroll to position [1540, 0]
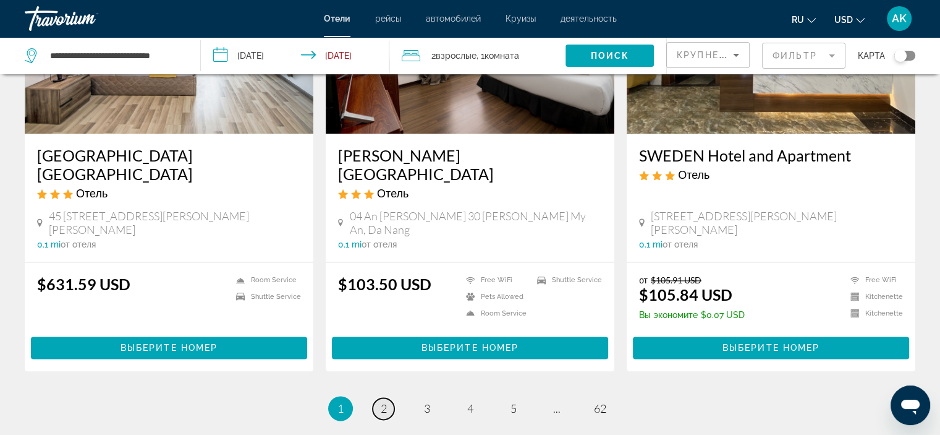
click at [383, 401] on span "2" at bounding box center [384, 408] width 6 height 14
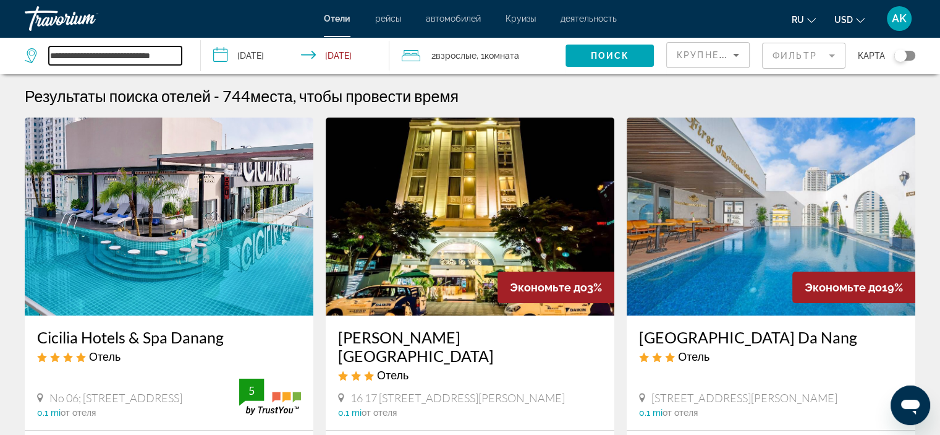
click at [129, 59] on input "**********" at bounding box center [115, 55] width 133 height 19
click at [151, 55] on input "**********" at bounding box center [115, 55] width 133 height 19
drag, startPoint x: 184, startPoint y: 56, endPoint x: 158, endPoint y: 59, distance: 25.5
click at [158, 59] on div "**********" at bounding box center [106, 55] width 163 height 37
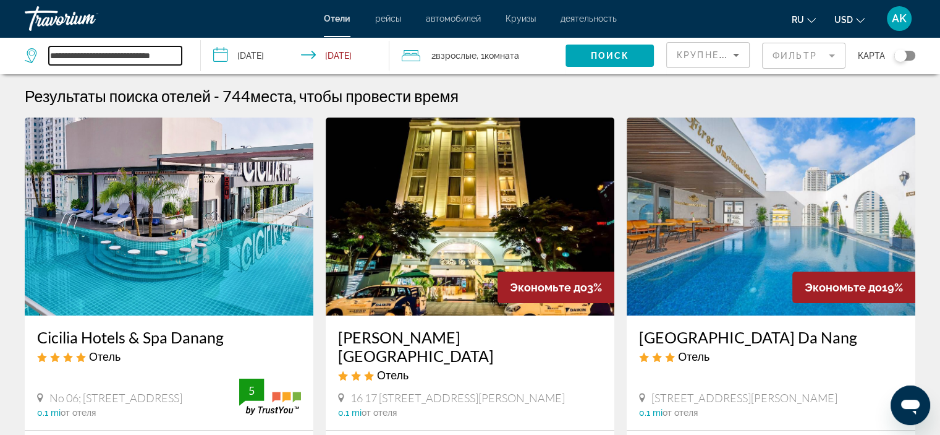
click at [176, 56] on input "**********" at bounding box center [115, 55] width 133 height 19
drag, startPoint x: 179, startPoint y: 56, endPoint x: 109, endPoint y: 58, distance: 69.3
click at [171, 58] on input "**********" at bounding box center [115, 55] width 133 height 19
drag, startPoint x: 59, startPoint y: 54, endPoint x: 261, endPoint y: 69, distance: 202.1
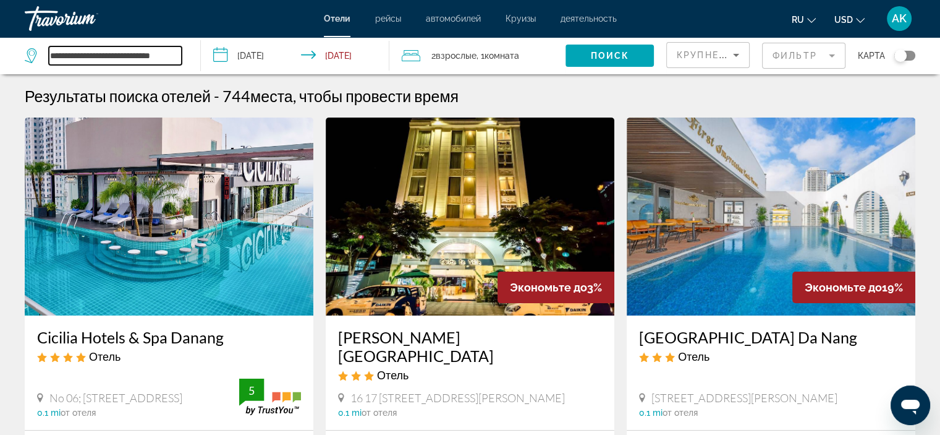
click at [260, 69] on div "**********" at bounding box center [470, 55] width 940 height 37
